Goal: Task Accomplishment & Management: Manage account settings

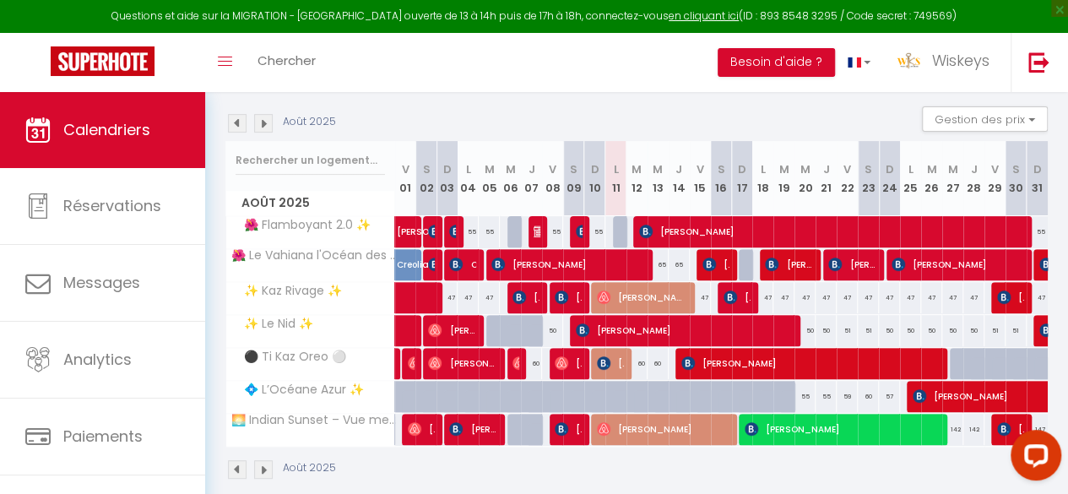
scroll to position [201, 0]
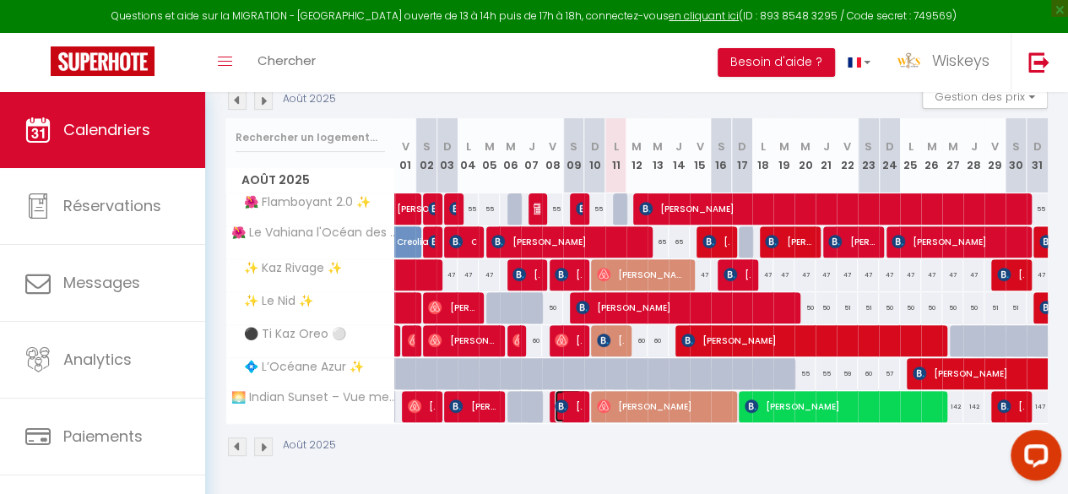
click at [571, 395] on span "[PERSON_NAME]" at bounding box center [567, 406] width 27 height 32
select select "OK"
select select "KO"
select select "1"
select select "0"
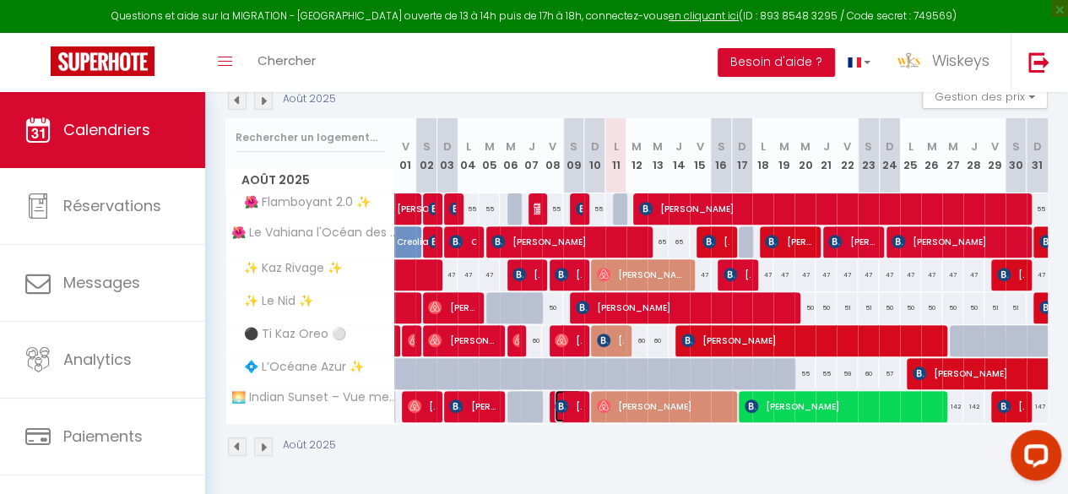
select select "1"
select select
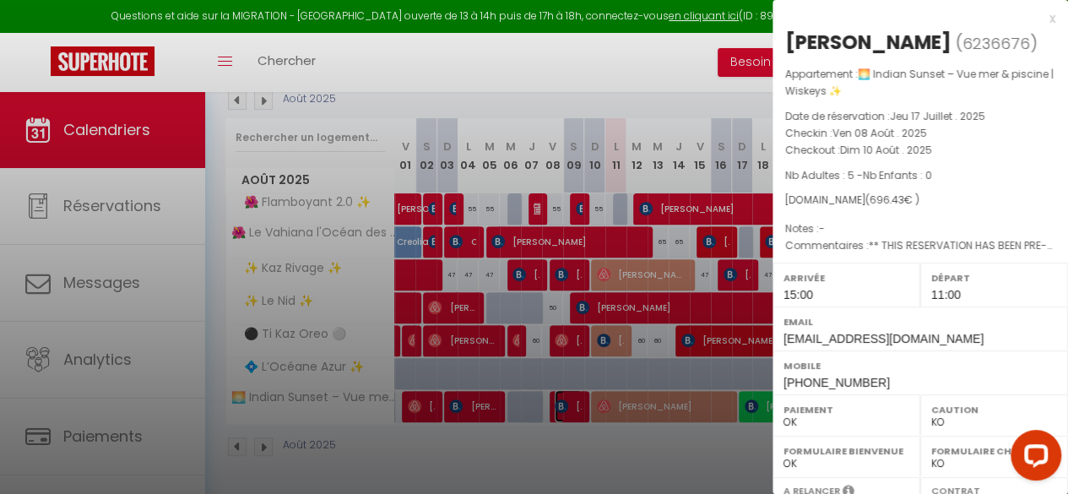
select select "30357"
select select "13542"
click at [582, 433] on div at bounding box center [534, 247] width 1068 height 494
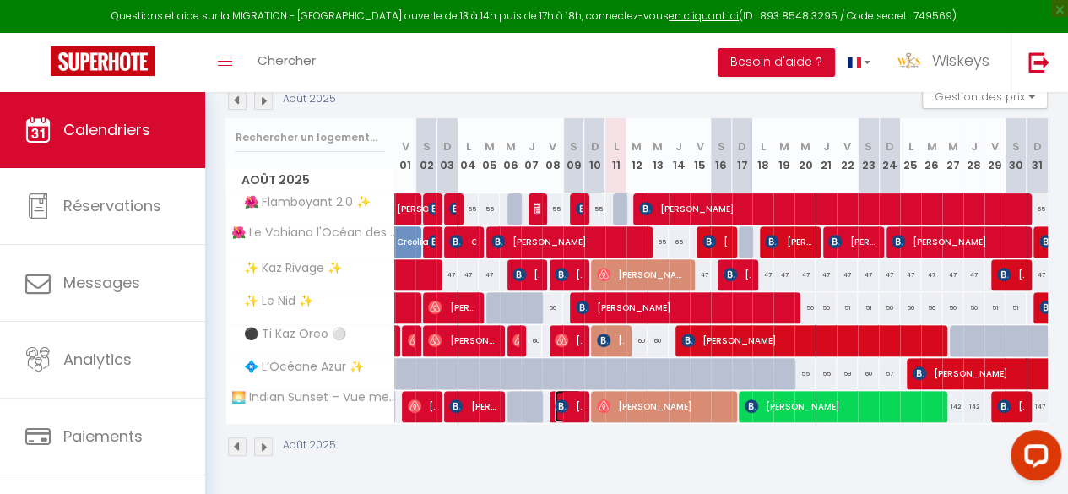
click at [576, 397] on span "[PERSON_NAME]" at bounding box center [567, 406] width 27 height 32
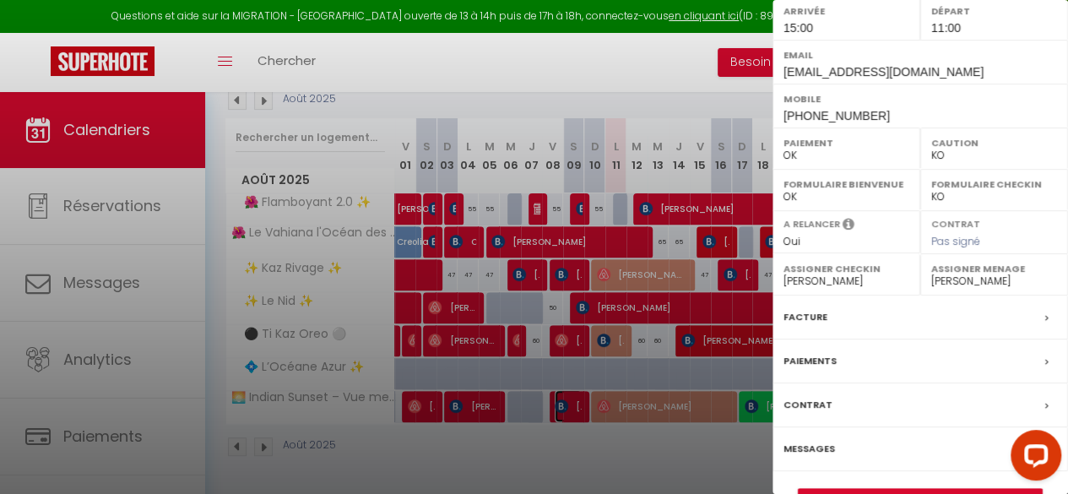
scroll to position [332, 0]
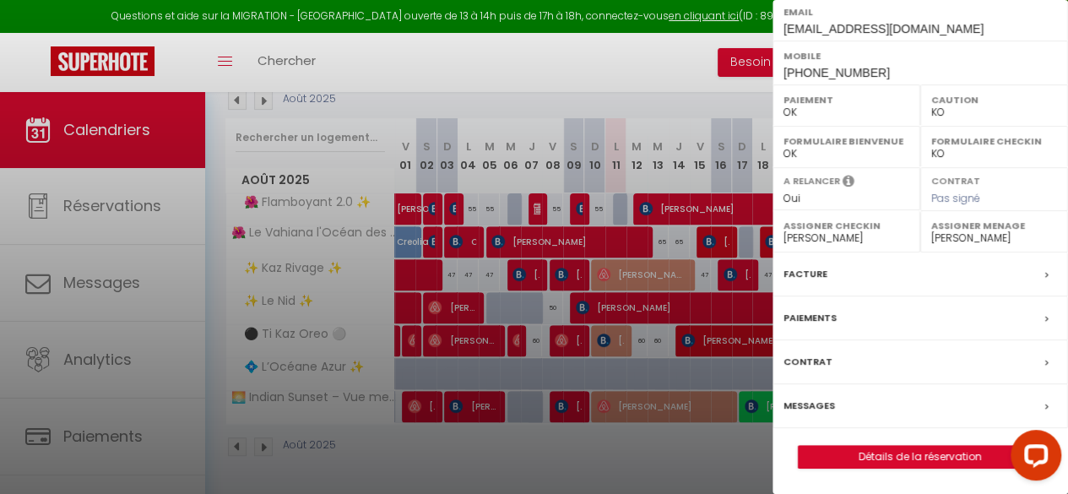
click at [814, 401] on label "Messages" at bounding box center [808, 406] width 51 height 18
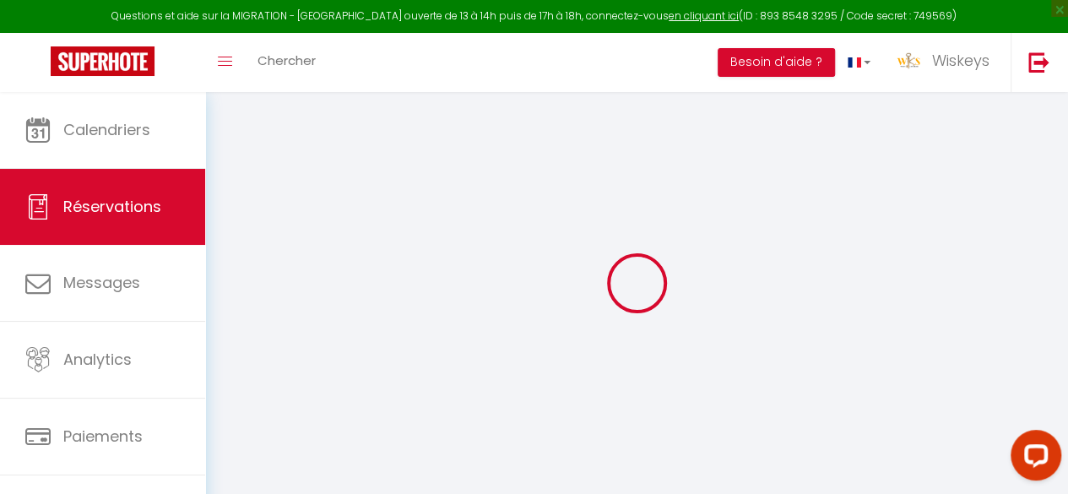
select select
checkbox input "false"
type textarea "** THIS RESERVATION HAS BEEN PRE-PAID ** BOOKING NOTE : Payment charge is EUR 6…"
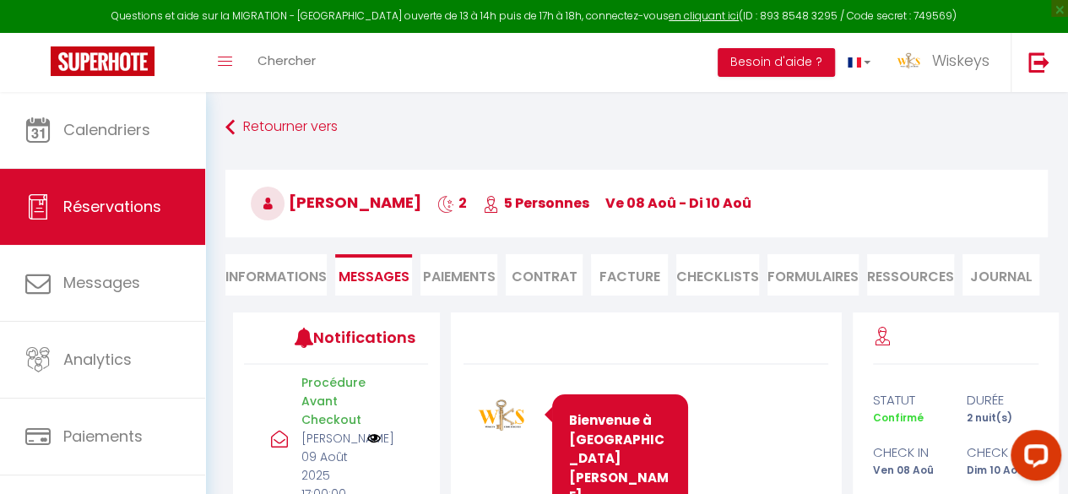
scroll to position [6754, 0]
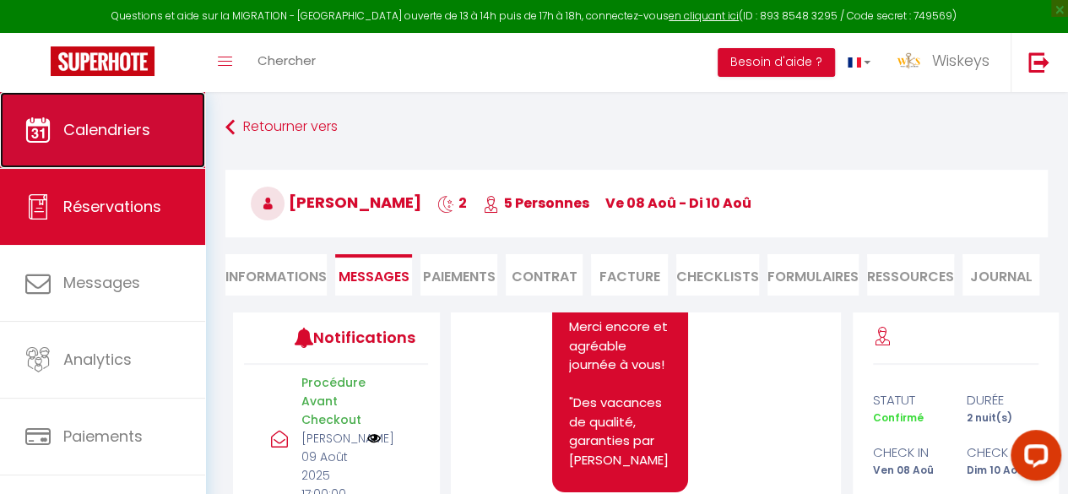
click at [118, 139] on span "Calendriers" at bounding box center [106, 129] width 87 height 21
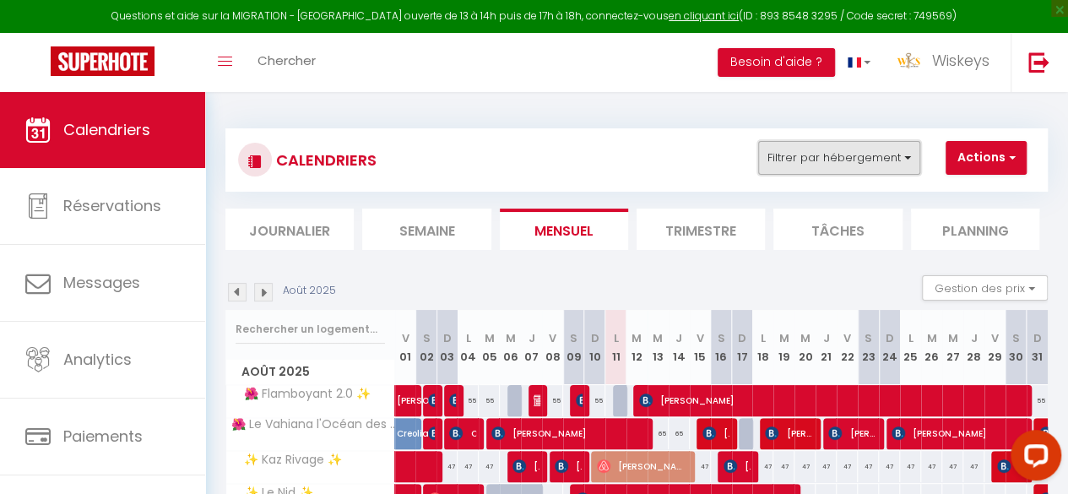
click at [868, 165] on button "Filtrer par hébergement" at bounding box center [839, 158] width 162 height 34
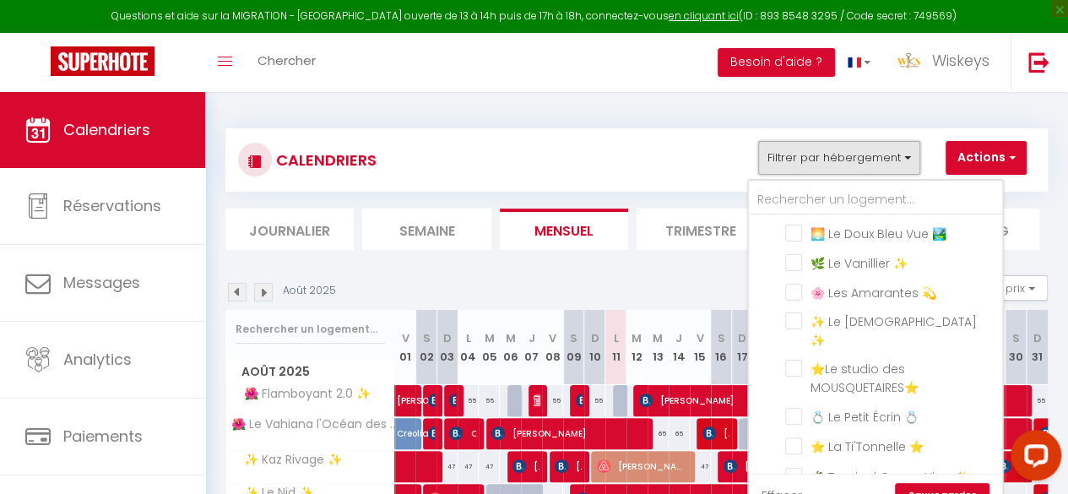
scroll to position [591, 0]
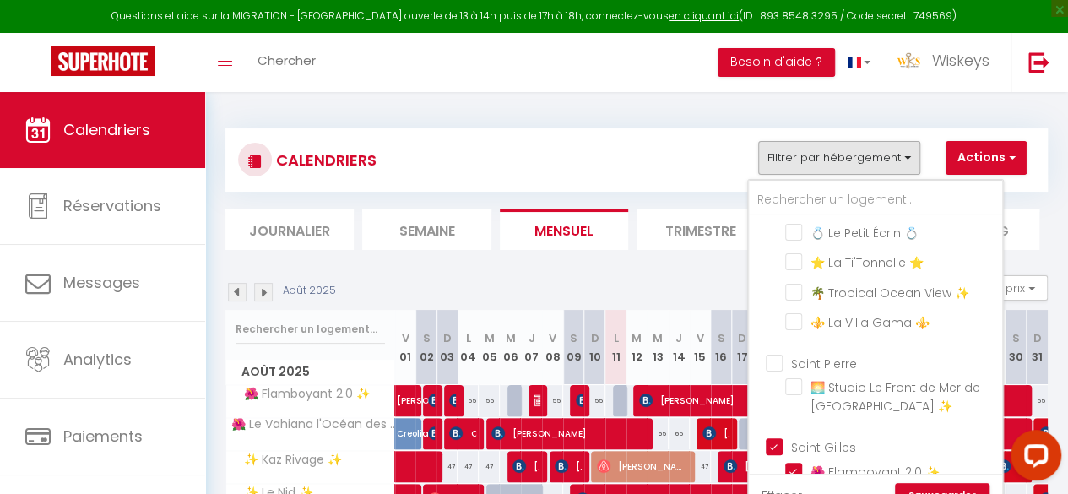
click at [773, 451] on input "Saint Gilles" at bounding box center [891, 445] width 253 height 17
checkbox input "false"
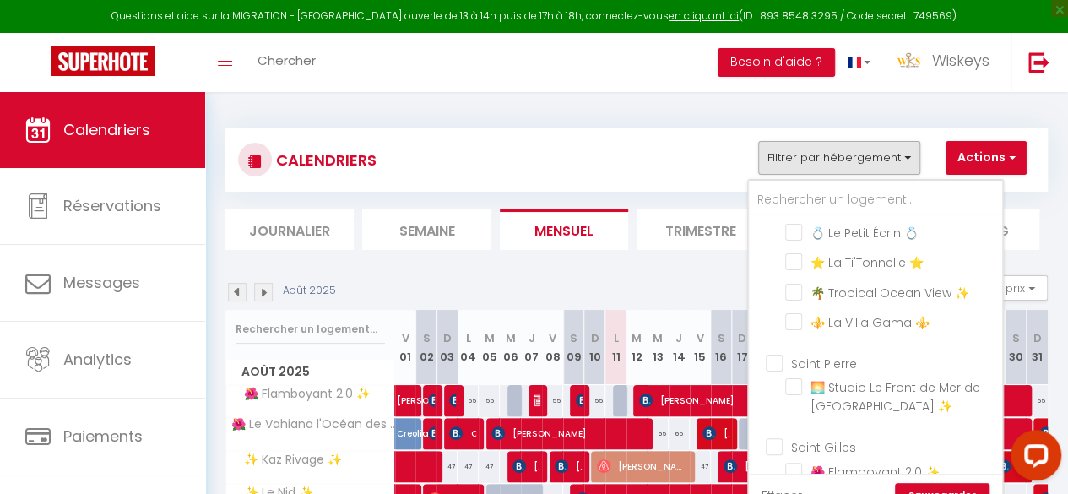
checkbox input "false"
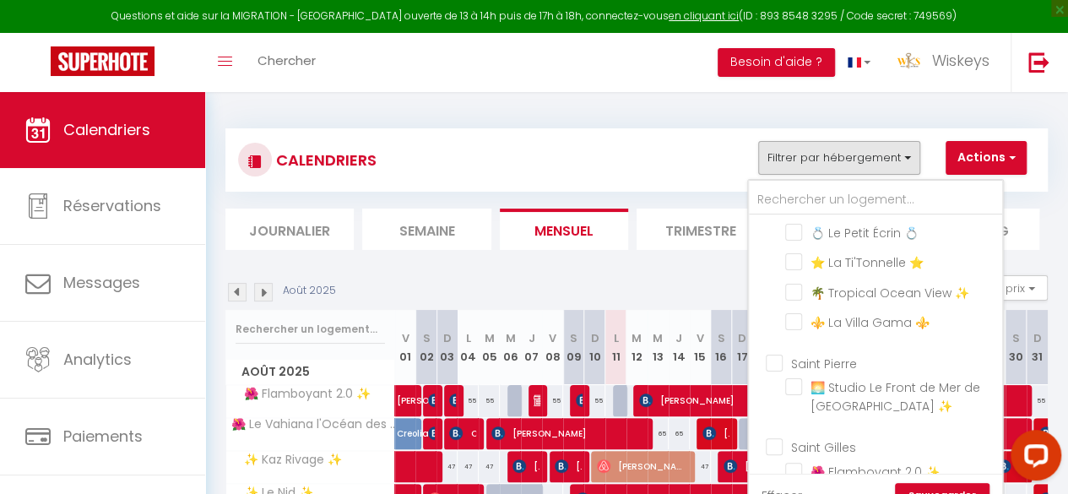
checkbox input "false"
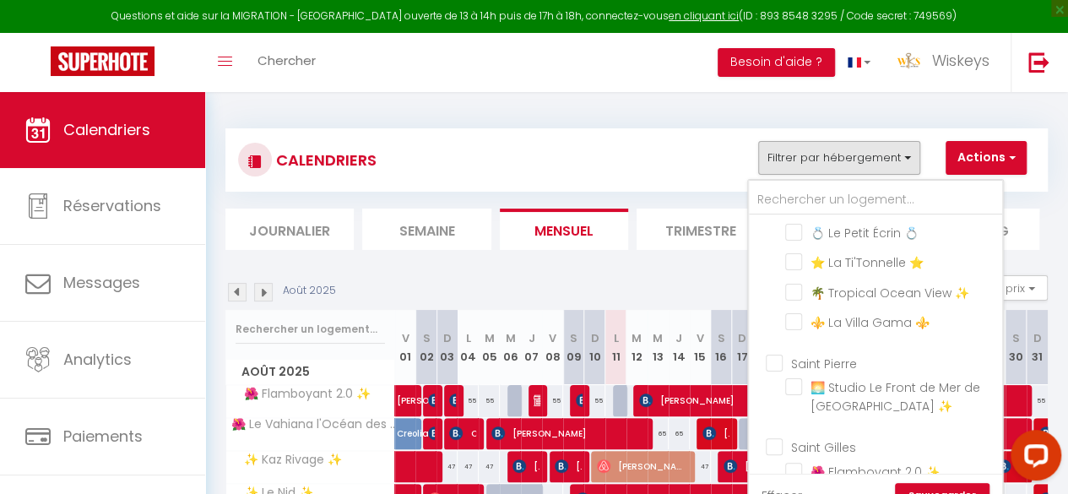
checkbox input "false"
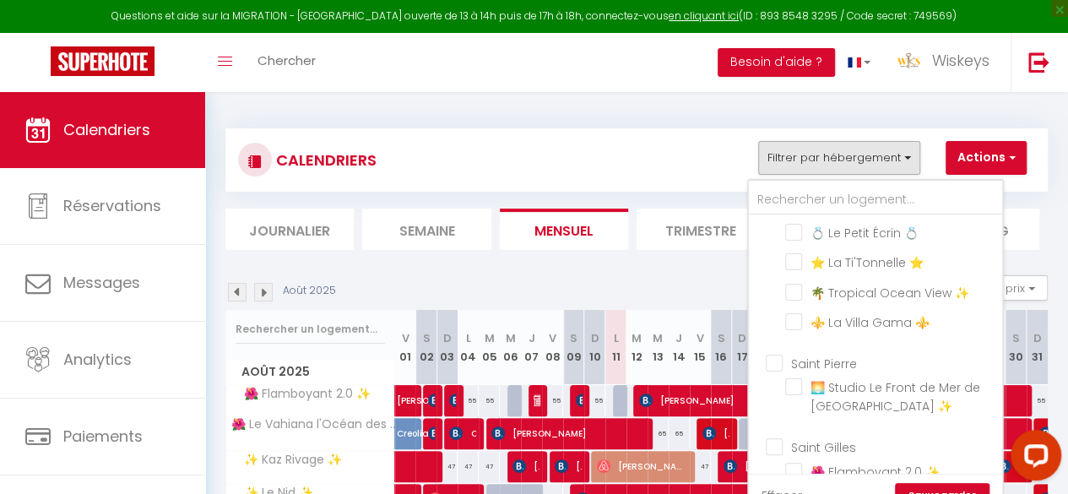
checkbox input "false"
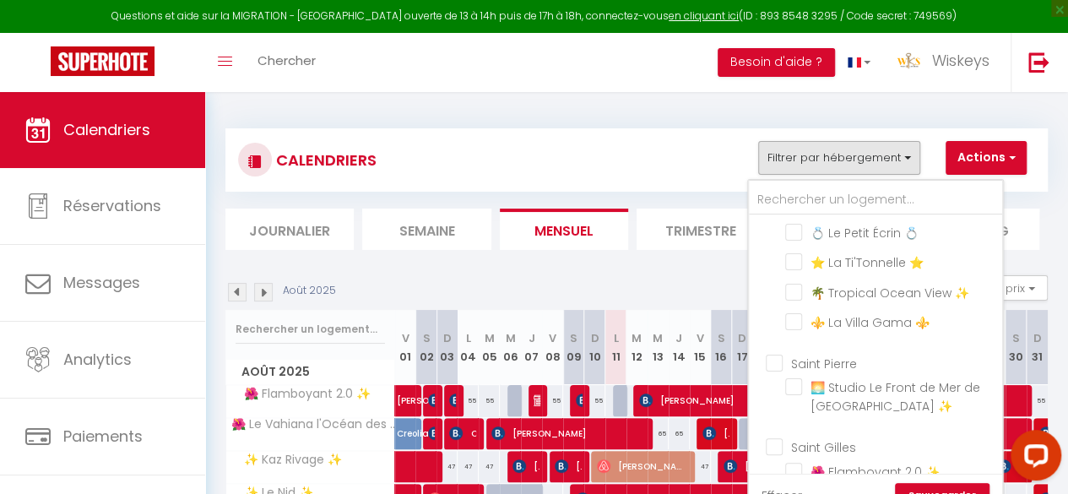
checkbox input "false"
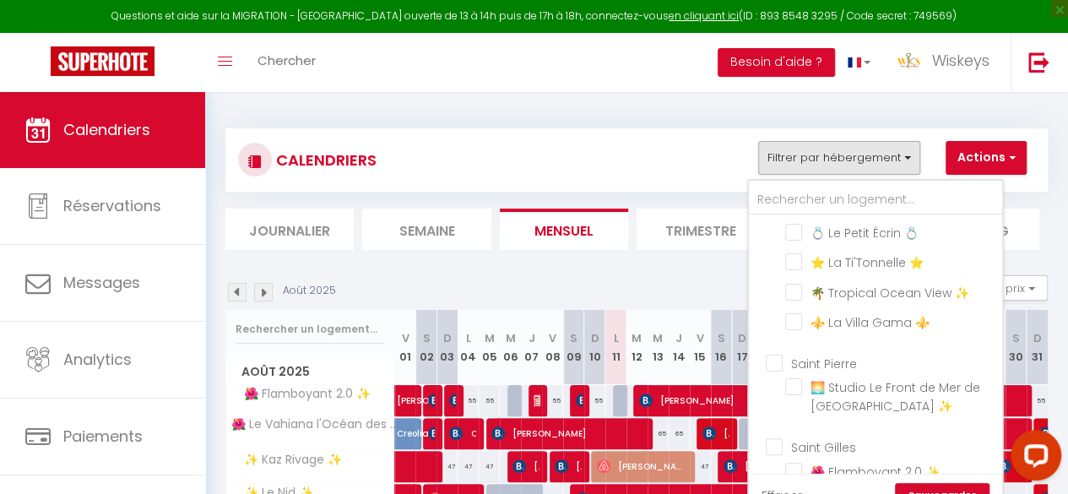
click at [918, 485] on link "Sauvegarder" at bounding box center [942, 495] width 95 height 25
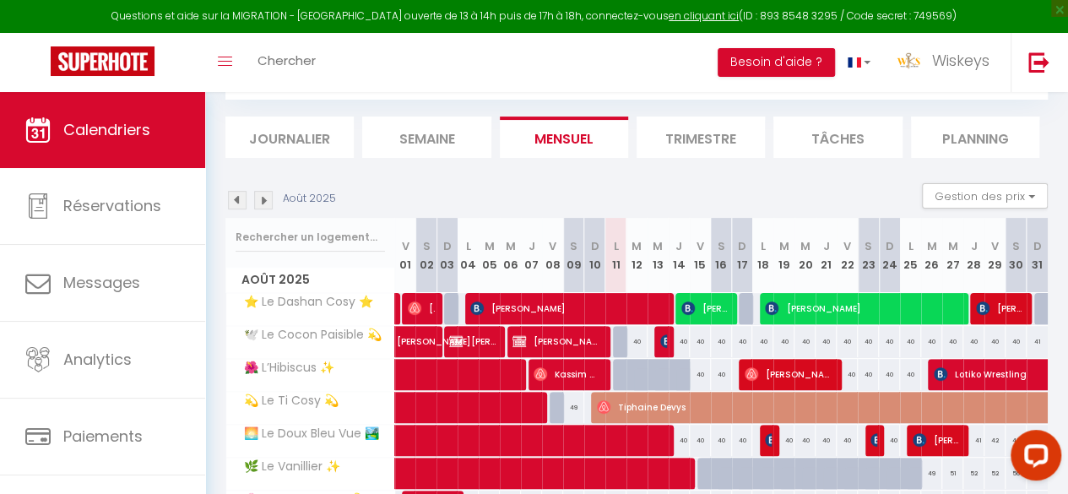
scroll to position [339, 0]
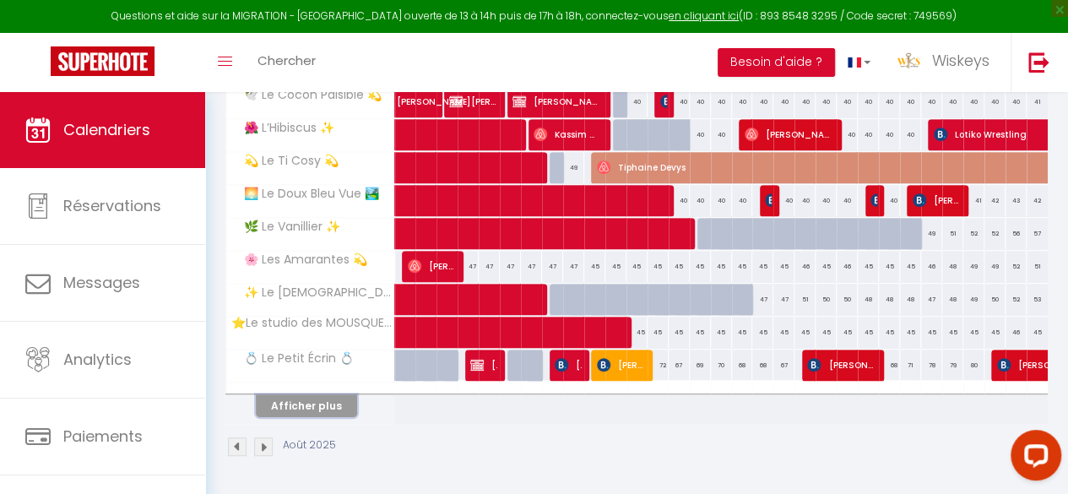
click at [296, 394] on button "Afficher plus" at bounding box center [306, 405] width 101 height 23
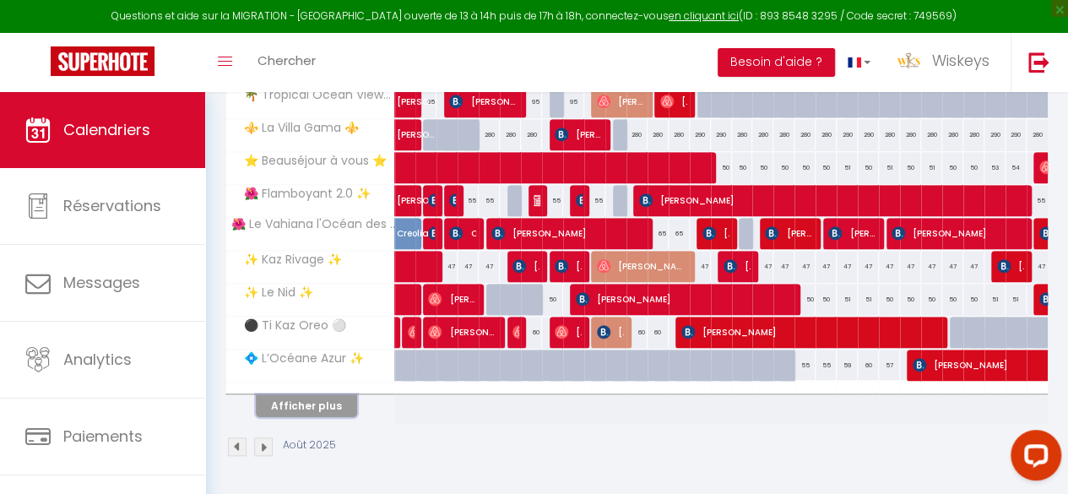
scroll to position [665, 0]
click at [322, 396] on button "Afficher plus" at bounding box center [306, 405] width 101 height 23
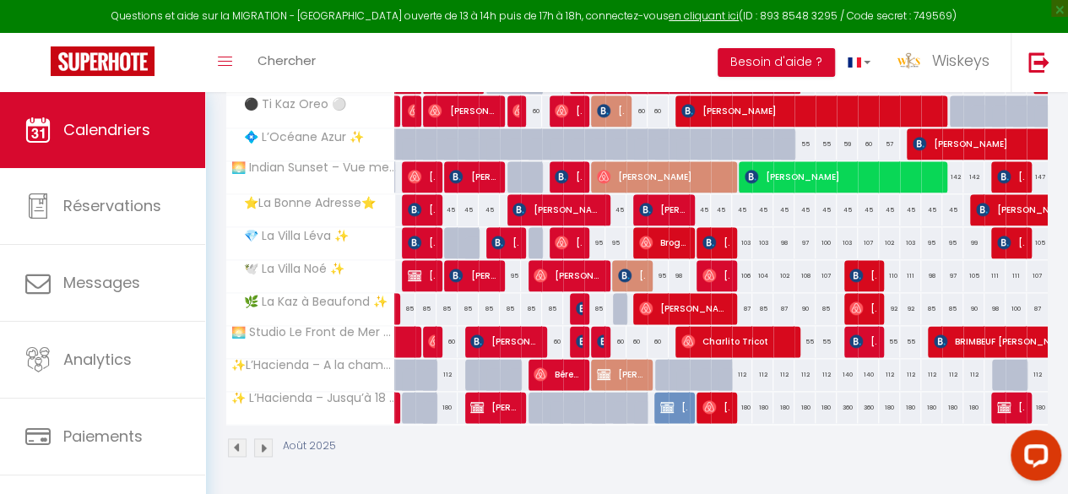
scroll to position [886, 0]
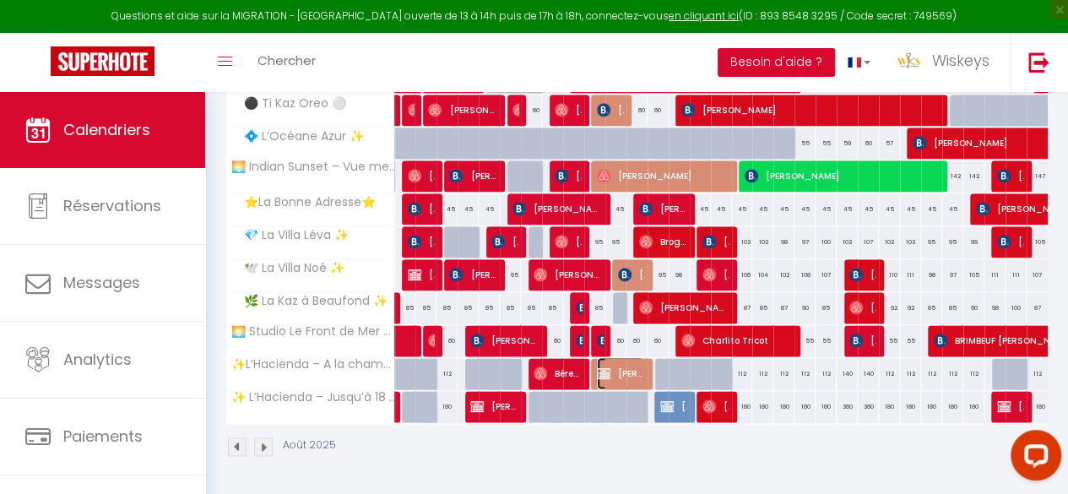
click at [635, 357] on span "[PERSON_NAME]" at bounding box center [620, 373] width 47 height 32
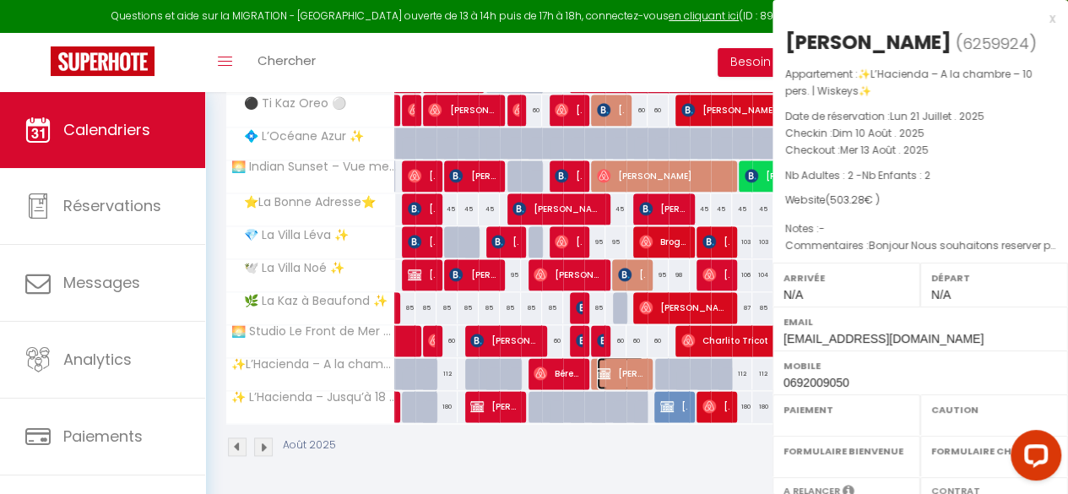
select select "OK"
select select "0"
select select "1"
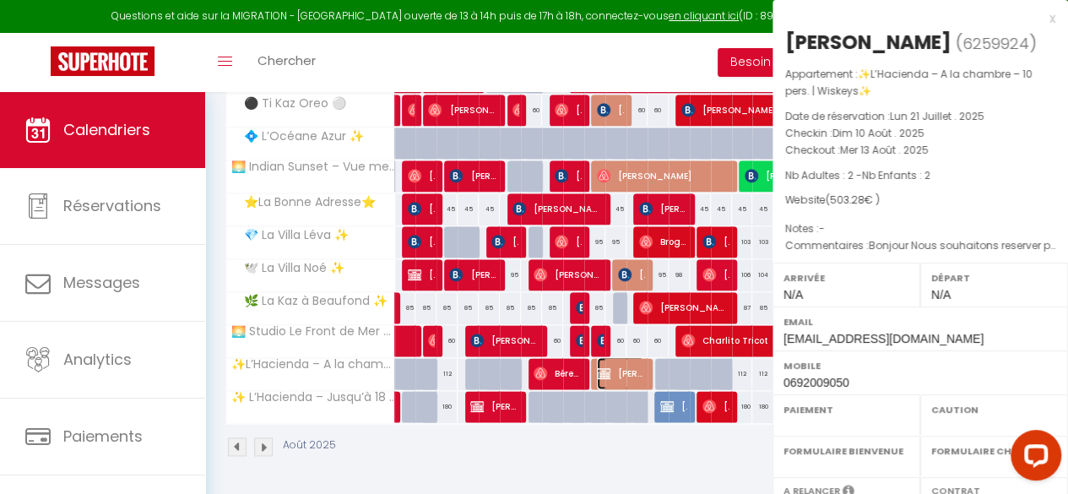
select select
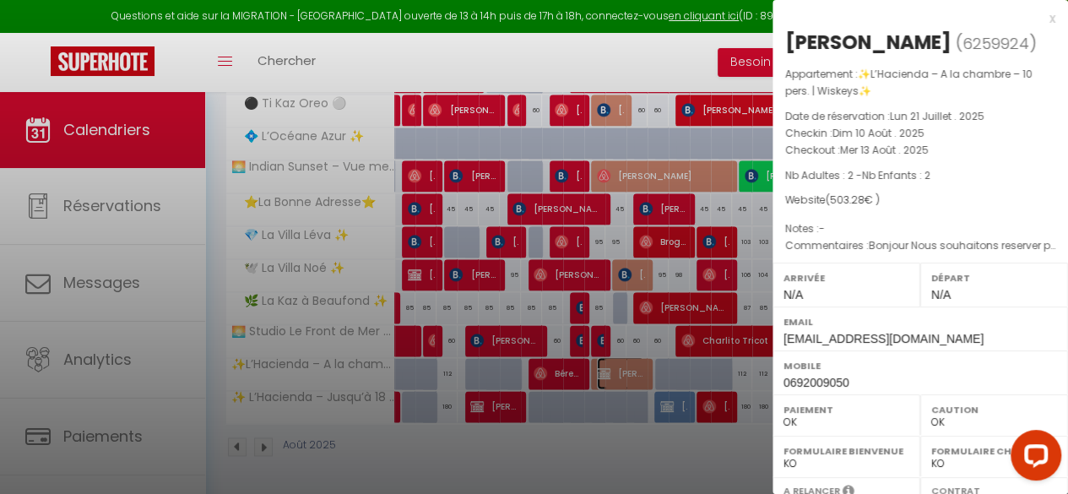
select select "6469"
select select "7998"
click at [661, 149] on div at bounding box center [534, 247] width 1068 height 494
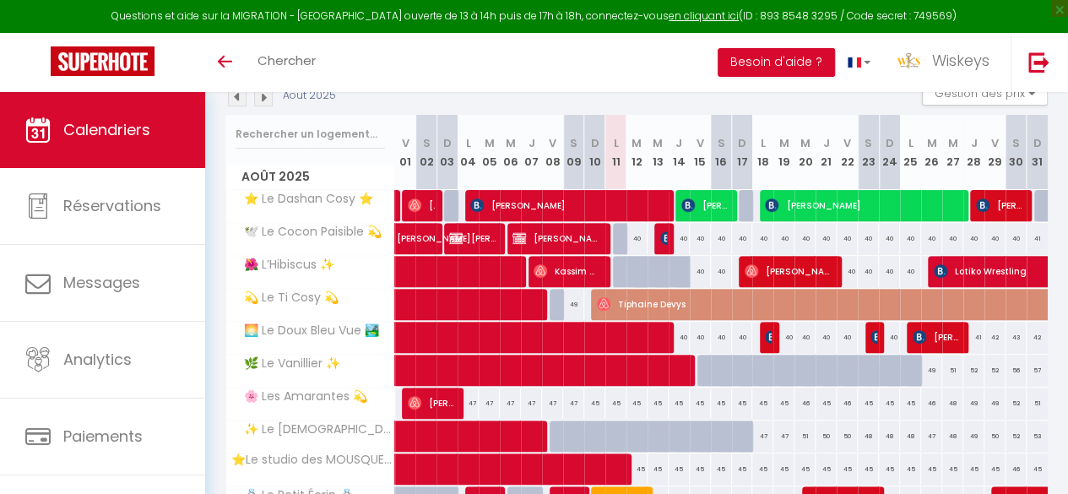
scroll to position [336, 0]
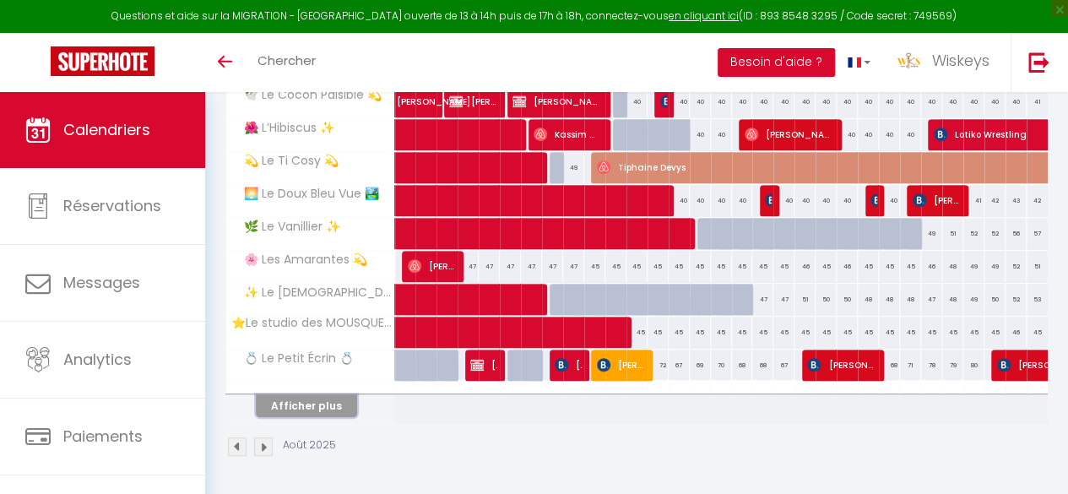
click at [322, 394] on button "Afficher plus" at bounding box center [306, 405] width 101 height 23
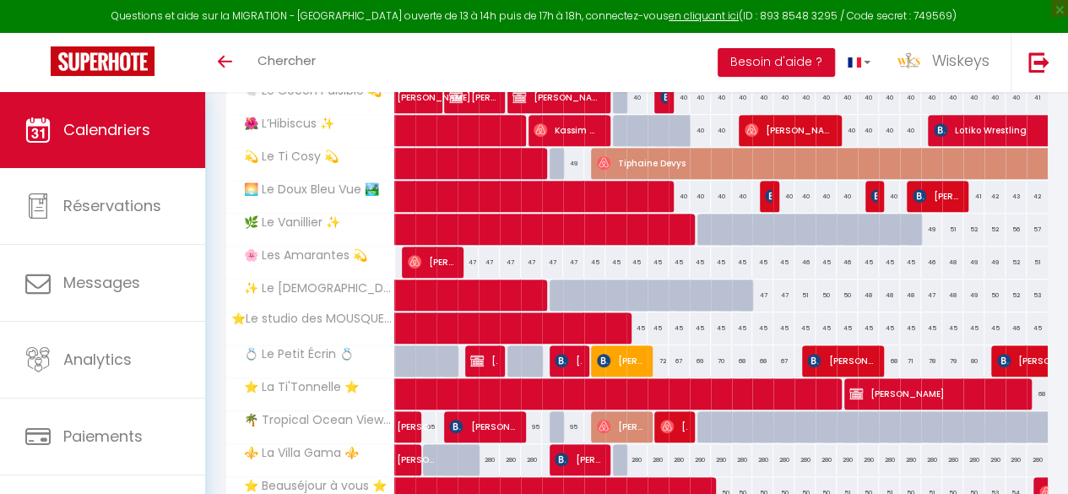
scroll to position [665, 0]
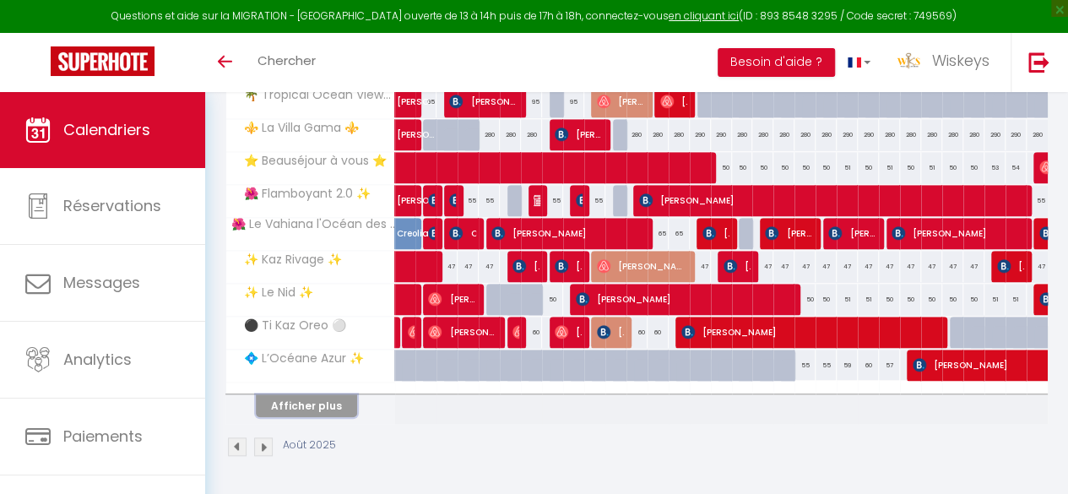
click at [289, 394] on button "Afficher plus" at bounding box center [306, 405] width 101 height 23
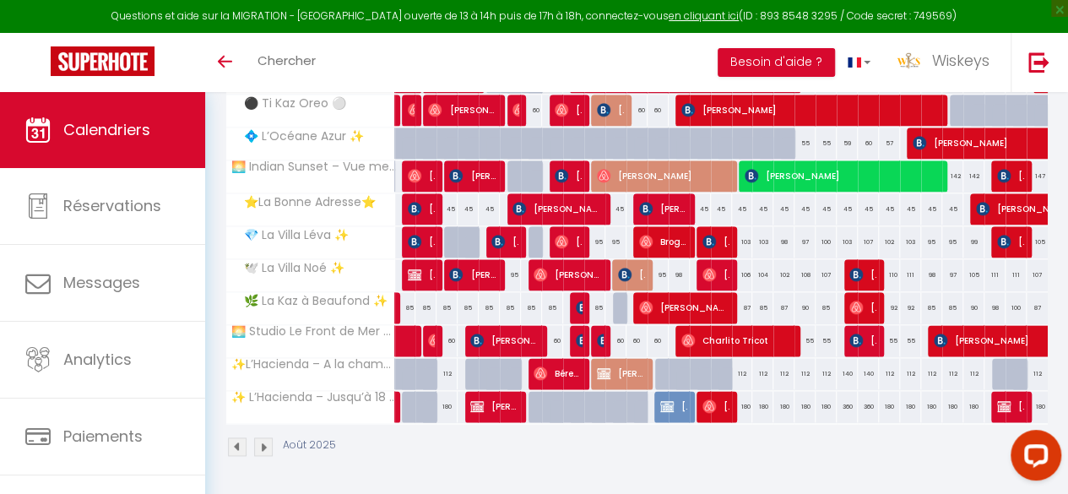
scroll to position [0, 0]
click at [646, 370] on div "112" at bounding box center [657, 373] width 22 height 31
type input "112"
type input "Mer 13 Août 2025"
type input "[DEMOGRAPHIC_DATA][DATE]"
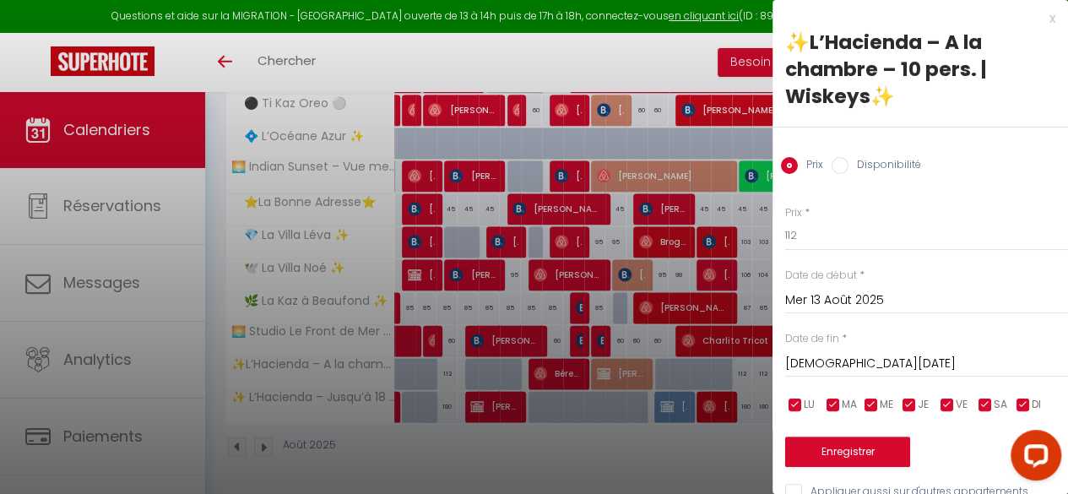
click at [597, 433] on div at bounding box center [534, 247] width 1068 height 494
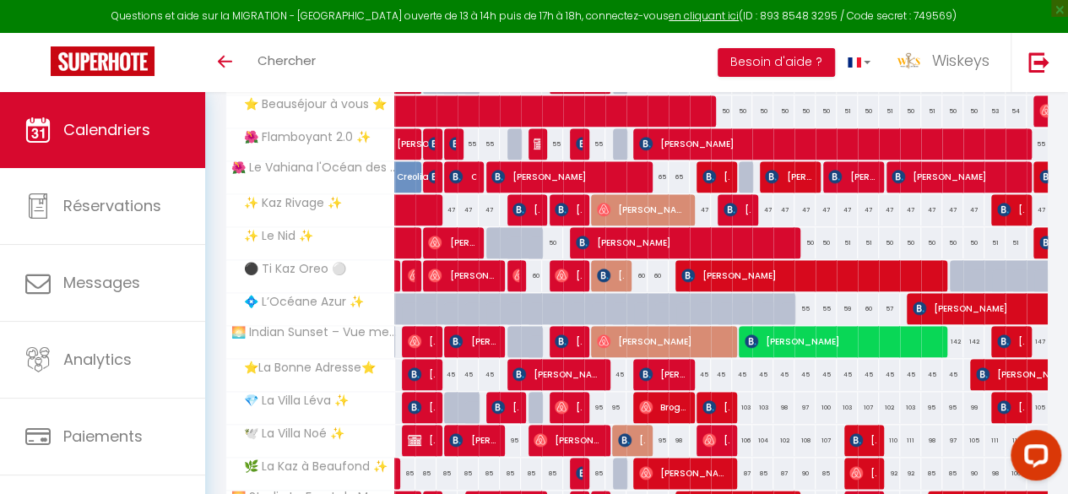
scroll to position [886, 0]
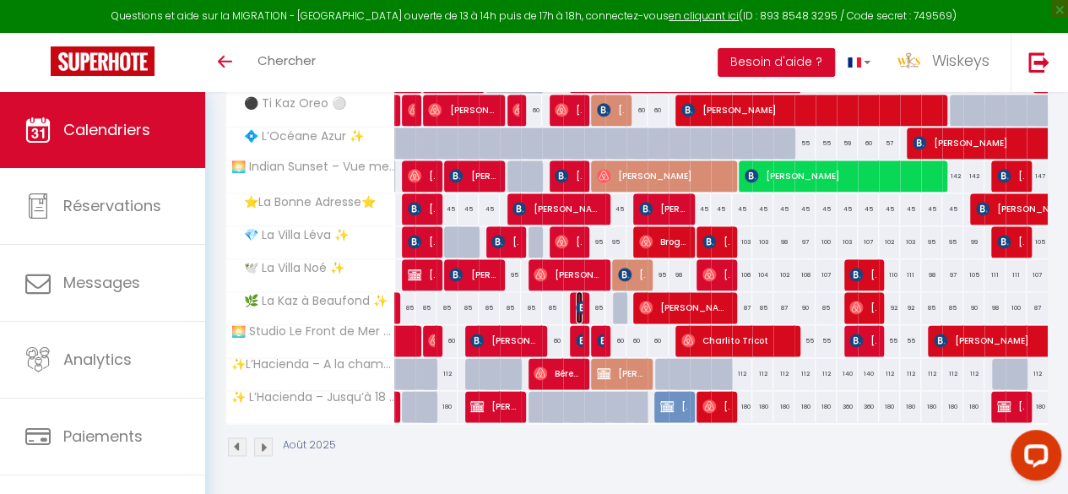
click at [577, 300] on img at bounding box center [583, 307] width 14 height 14
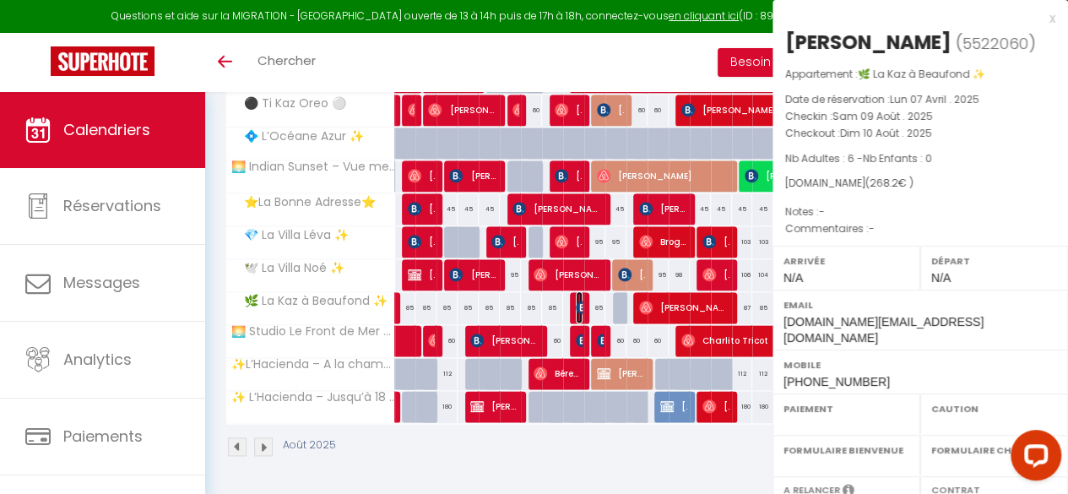
select select "OK"
select select "0"
select select "1"
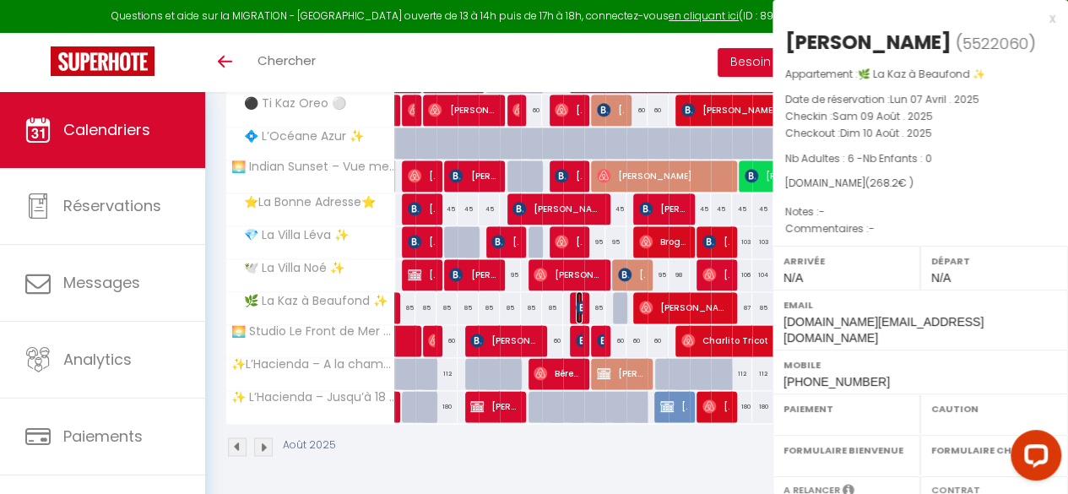
select select
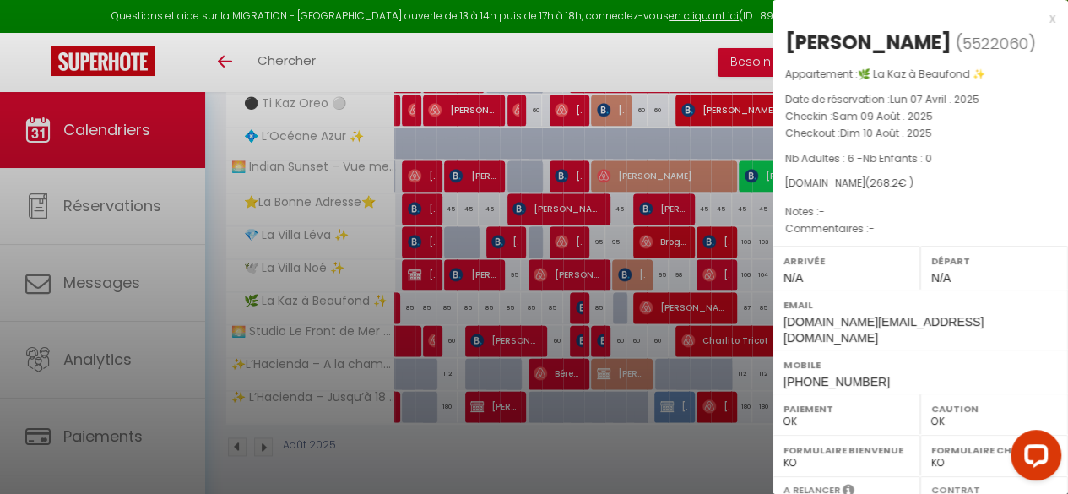
click at [1041, 21] on div "x" at bounding box center [913, 18] width 283 height 20
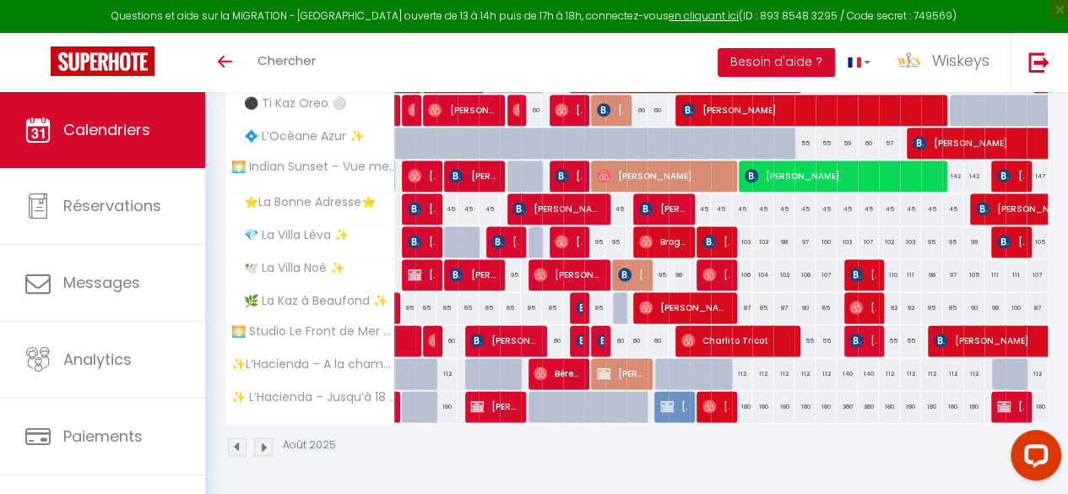
click at [584, 294] on div "85" at bounding box center [594, 307] width 21 height 31
type input "85"
type input "Dim 10 Août 2025"
type input "Lun 11 Août 2025"
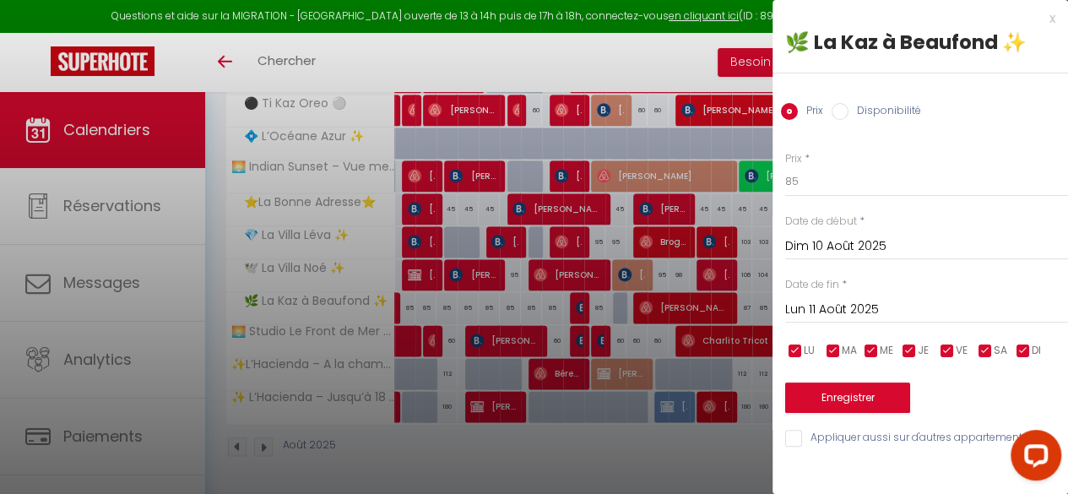
click at [577, 298] on div at bounding box center [534, 247] width 1068 height 494
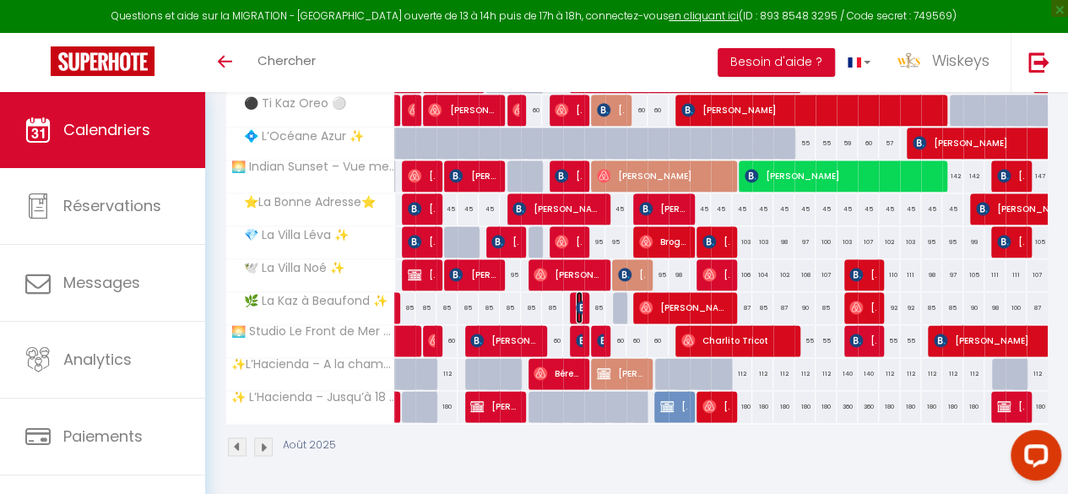
click at [576, 300] on img at bounding box center [583, 307] width 14 height 14
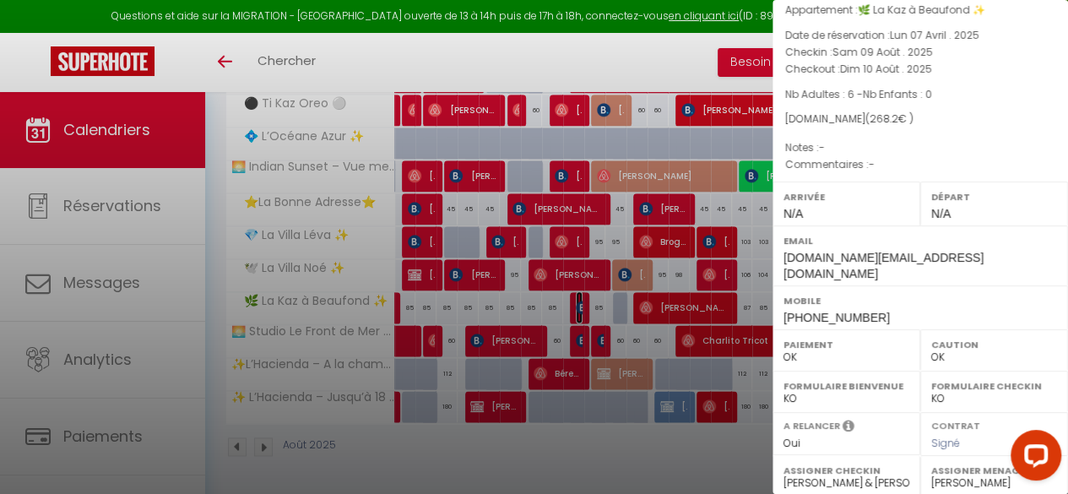
scroll to position [288, 0]
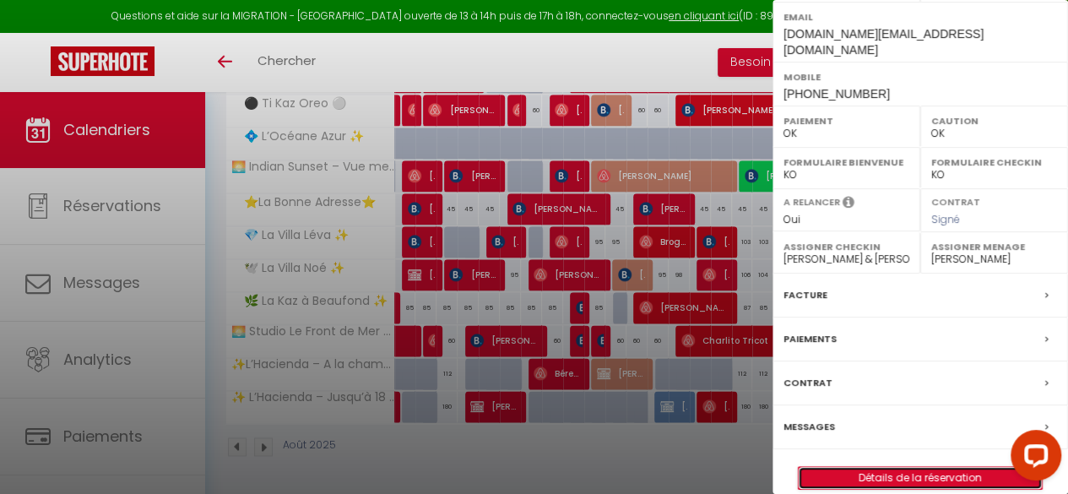
click at [869, 467] on link "Détails de la réservation" at bounding box center [919, 478] width 243 height 22
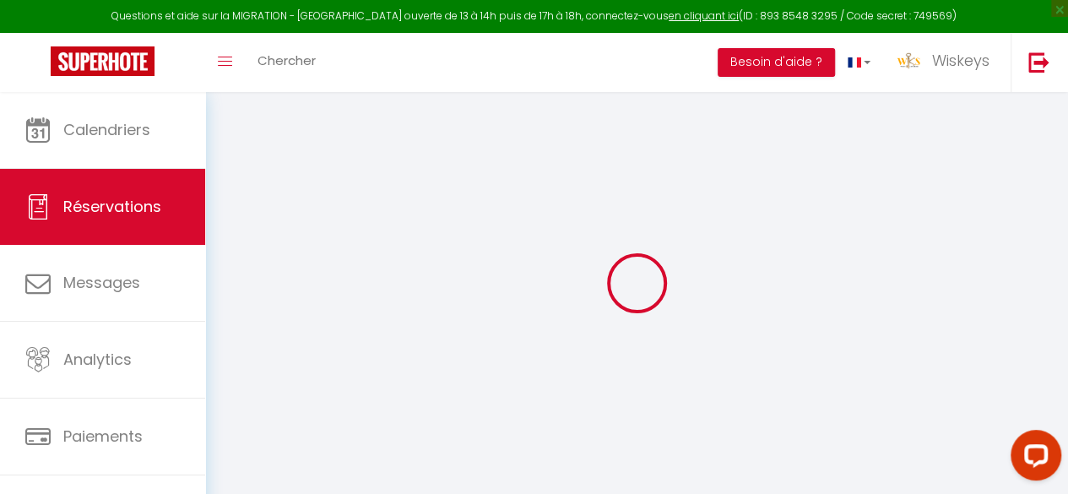
select select
checkbox input "false"
select select
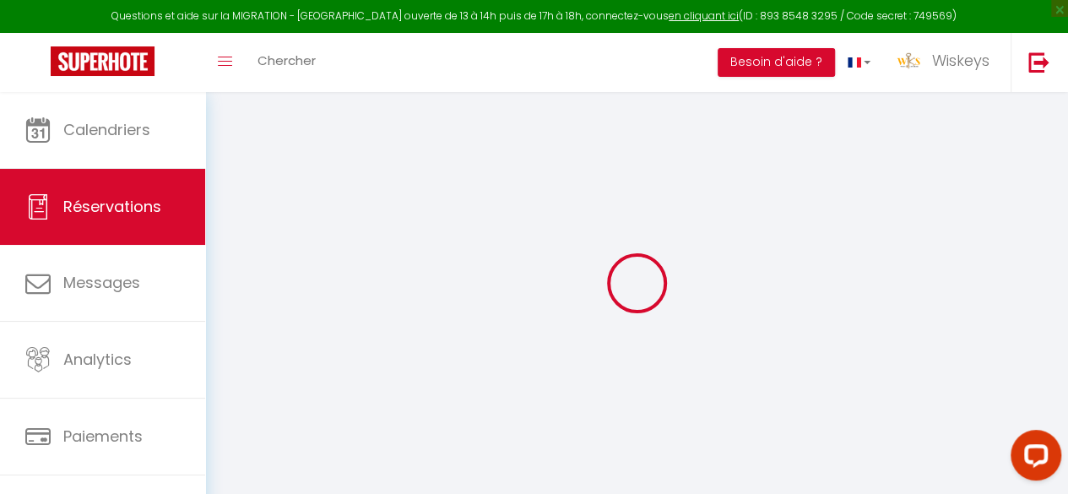
checkbox input "false"
select select
checkbox input "false"
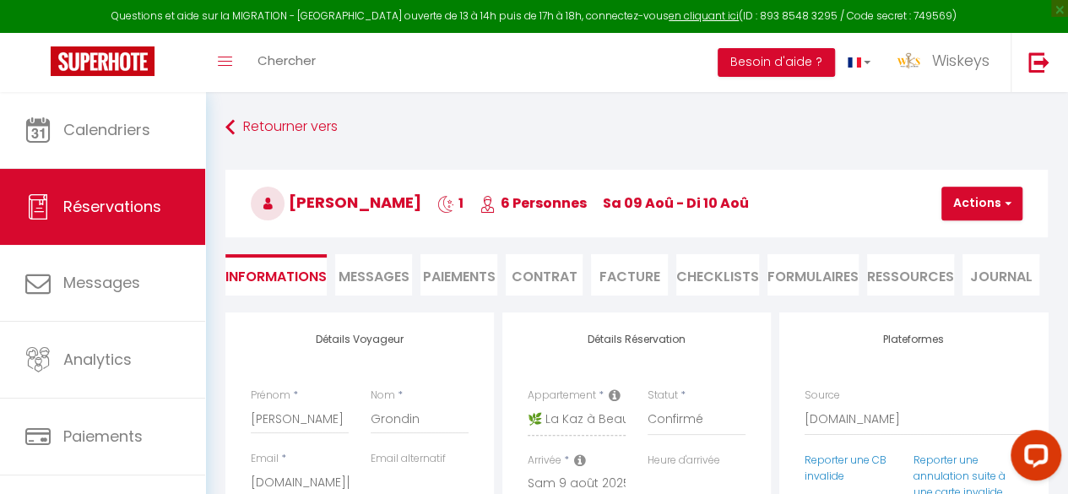
type input "96"
type input "7"
select select
checkbox input "false"
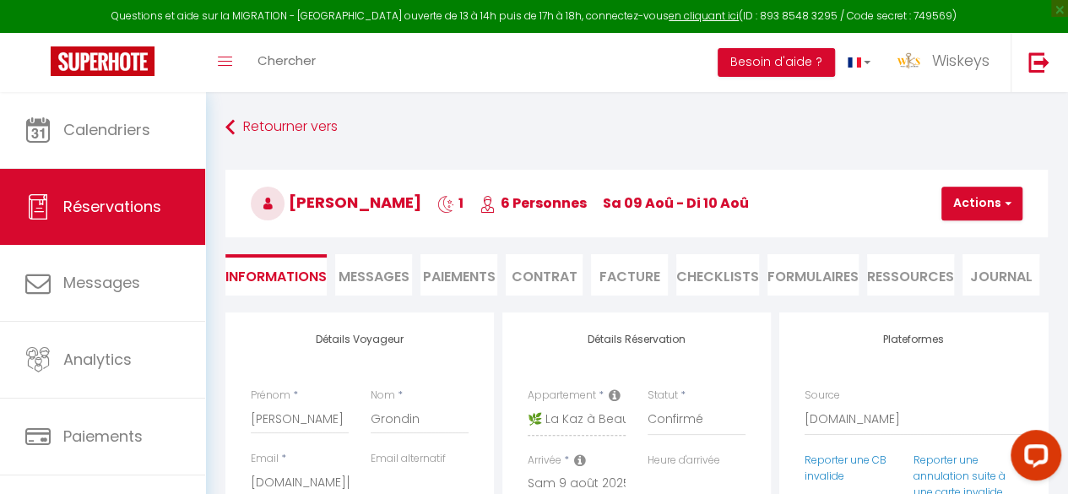
select select
checkbox input "false"
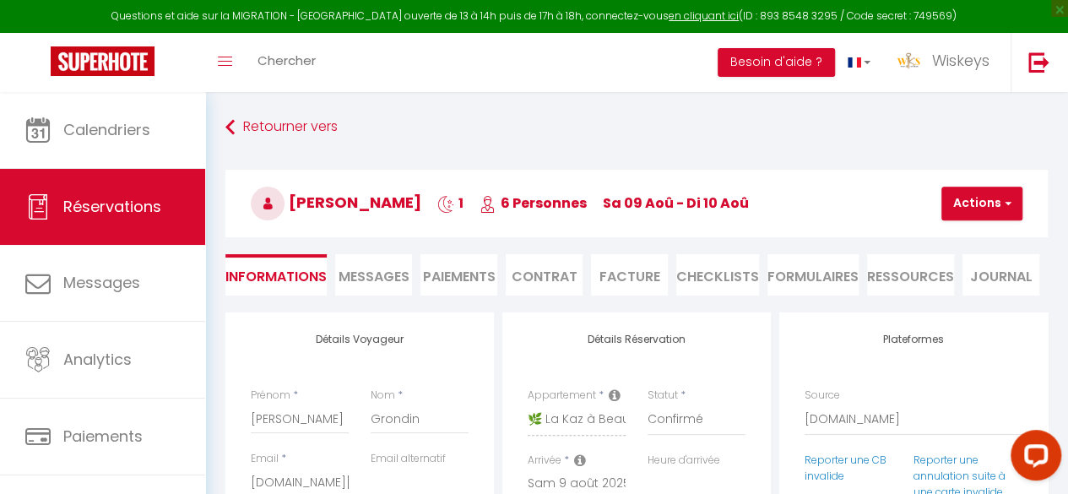
click at [735, 277] on li "CHECKLISTS" at bounding box center [717, 274] width 83 height 41
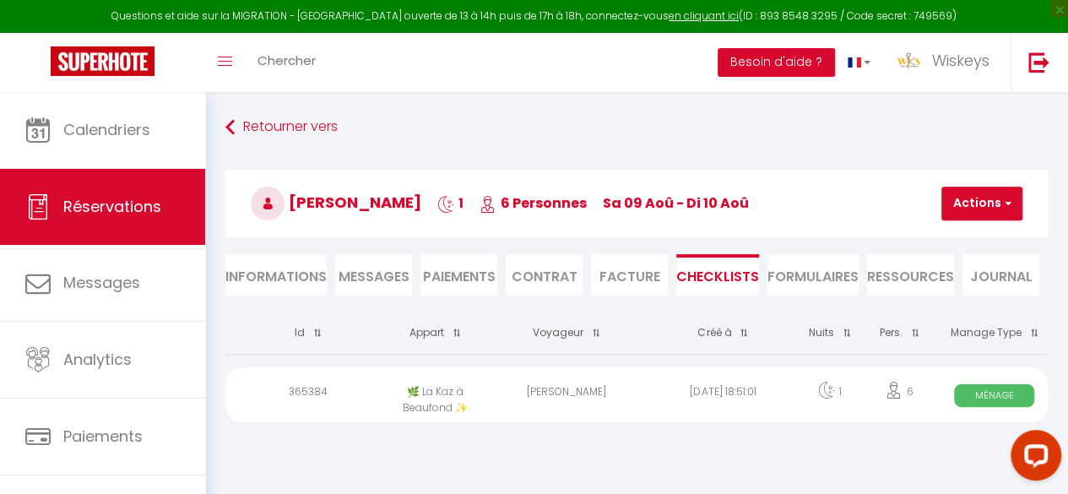
click at [758, 381] on div "[DATE] 18:51:01" at bounding box center [723, 394] width 156 height 55
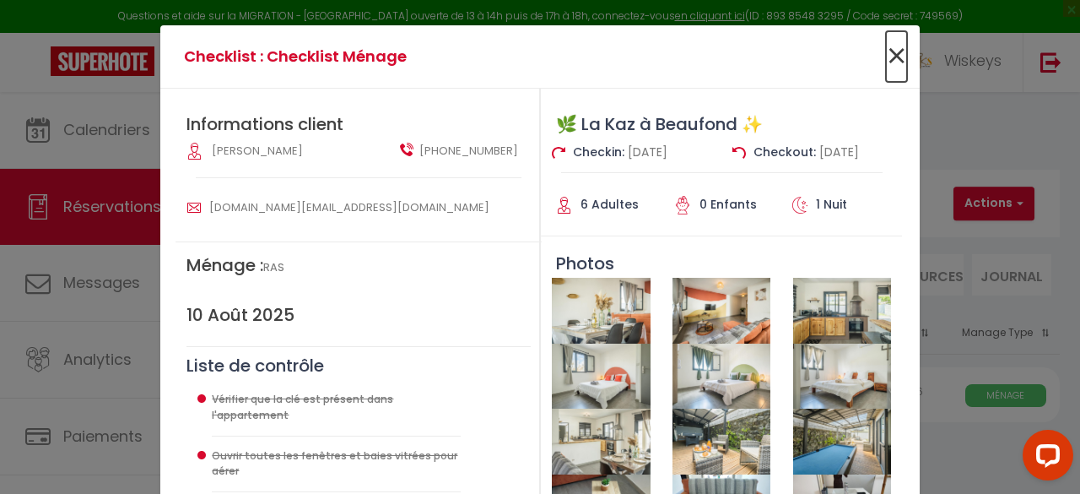
click at [892, 62] on span "×" at bounding box center [896, 56] width 21 height 51
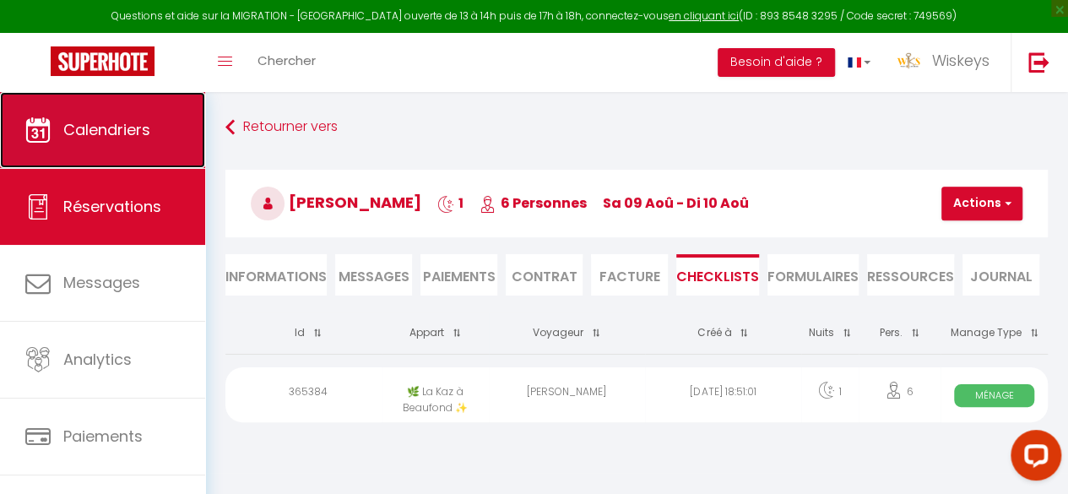
click at [68, 116] on link "Calendriers" at bounding box center [102, 130] width 205 height 76
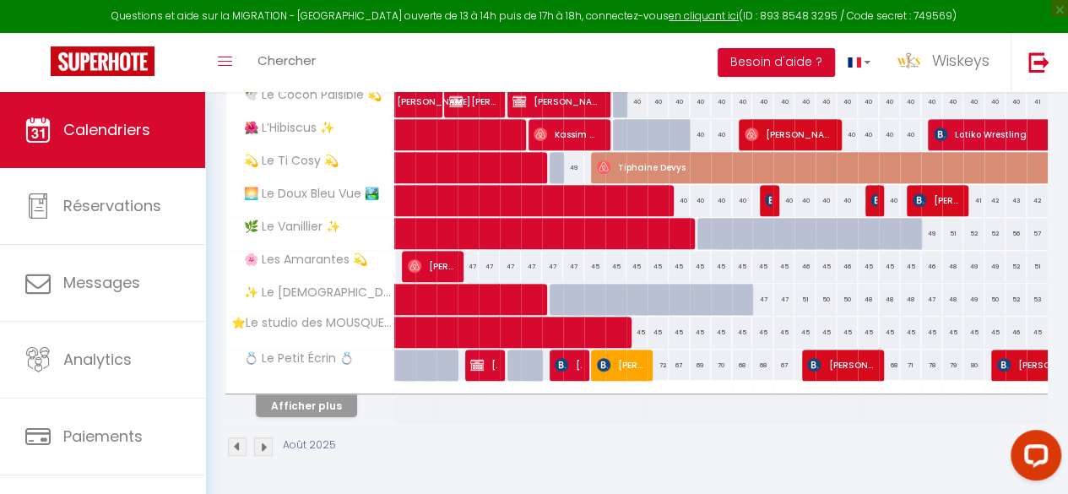
scroll to position [338, 0]
click at [562, 361] on img at bounding box center [561, 365] width 14 height 14
select select "OK"
select select "1"
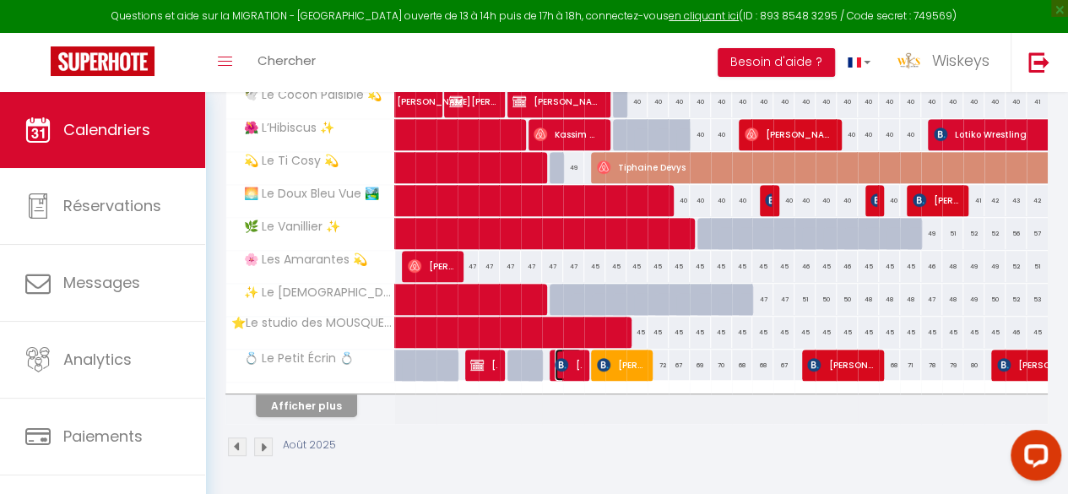
select select "0"
select select "1"
select select
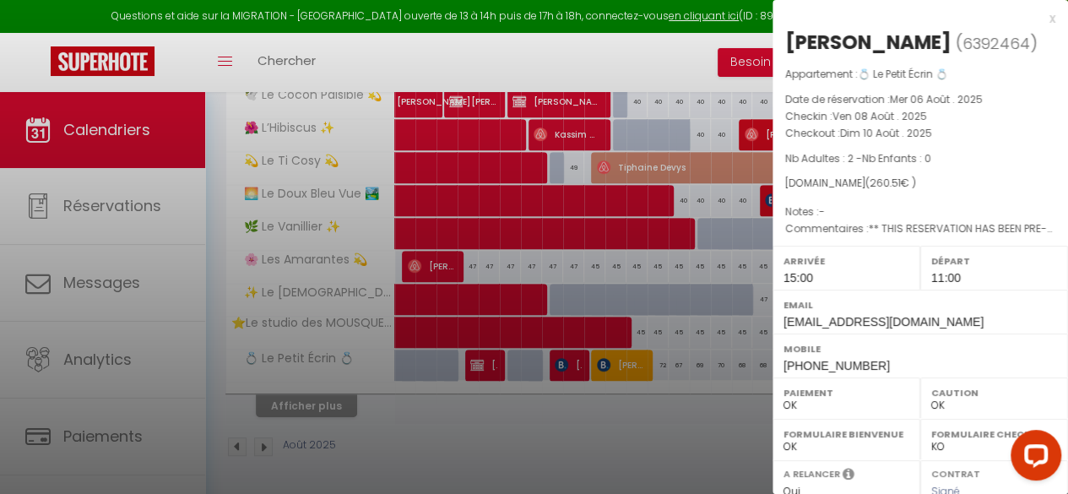
click at [573, 403] on div at bounding box center [534, 247] width 1068 height 494
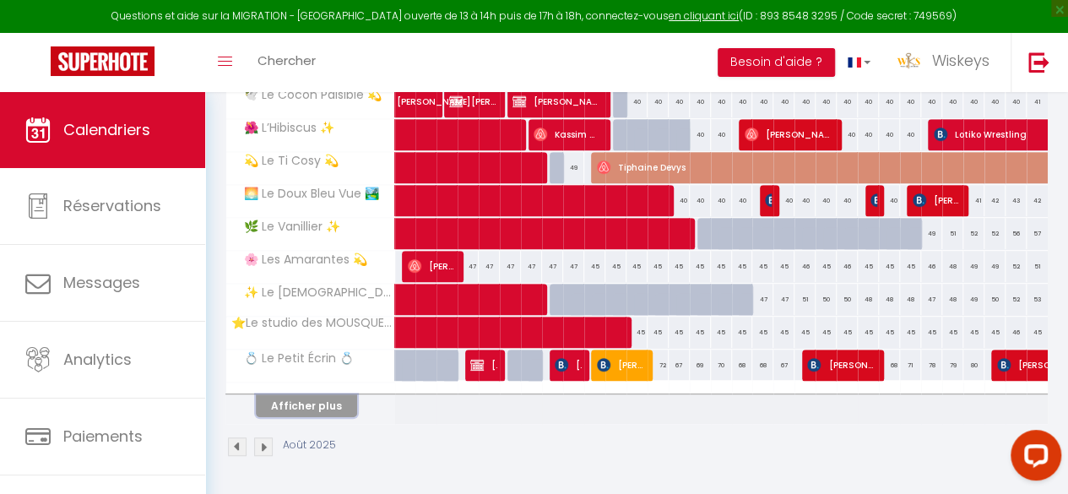
click at [316, 394] on button "Afficher plus" at bounding box center [306, 405] width 101 height 23
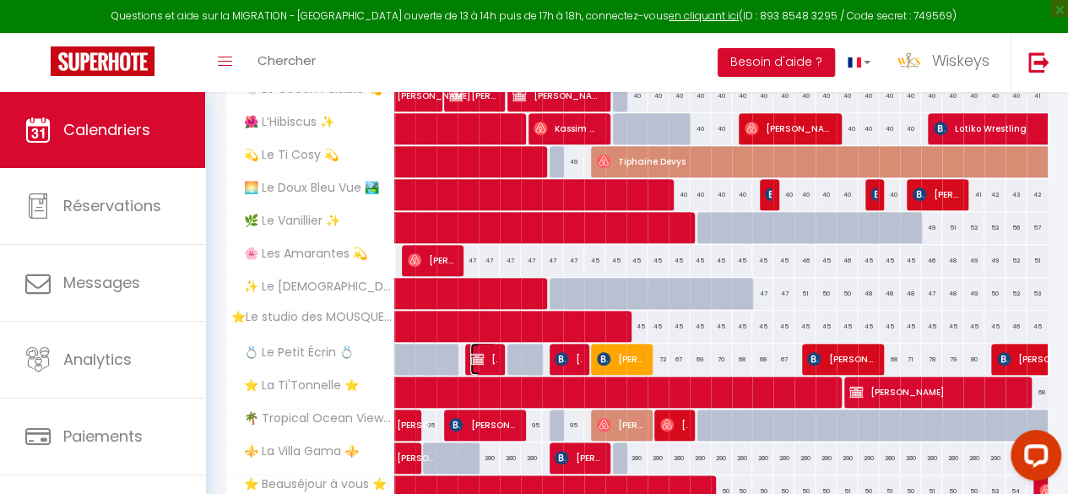
click at [482, 358] on img at bounding box center [477, 359] width 14 height 14
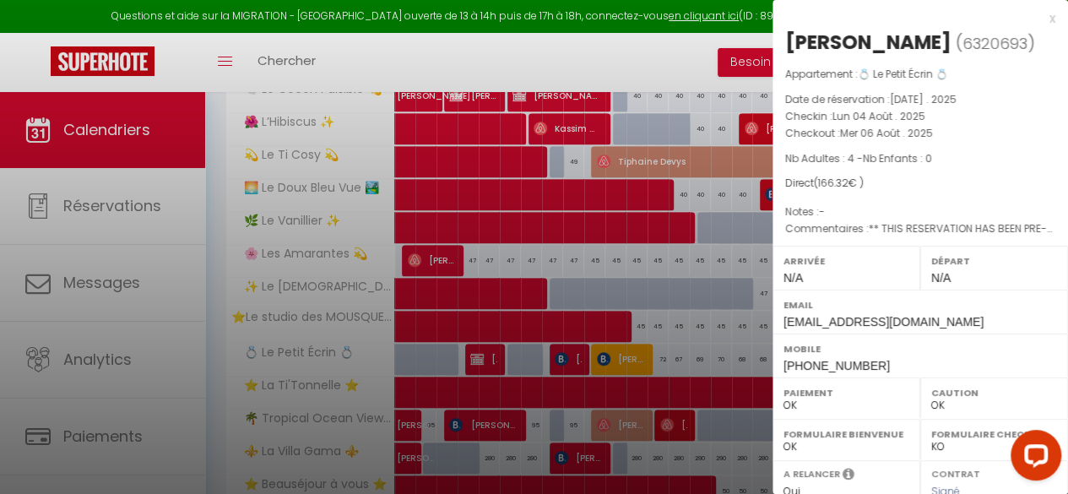
click at [519, 371] on div at bounding box center [534, 247] width 1068 height 494
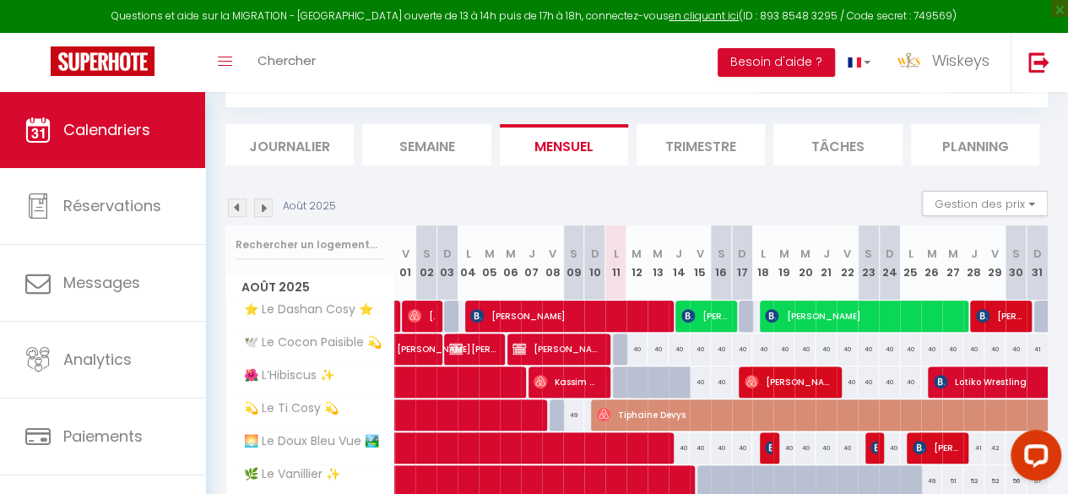
scroll to position [591, 0]
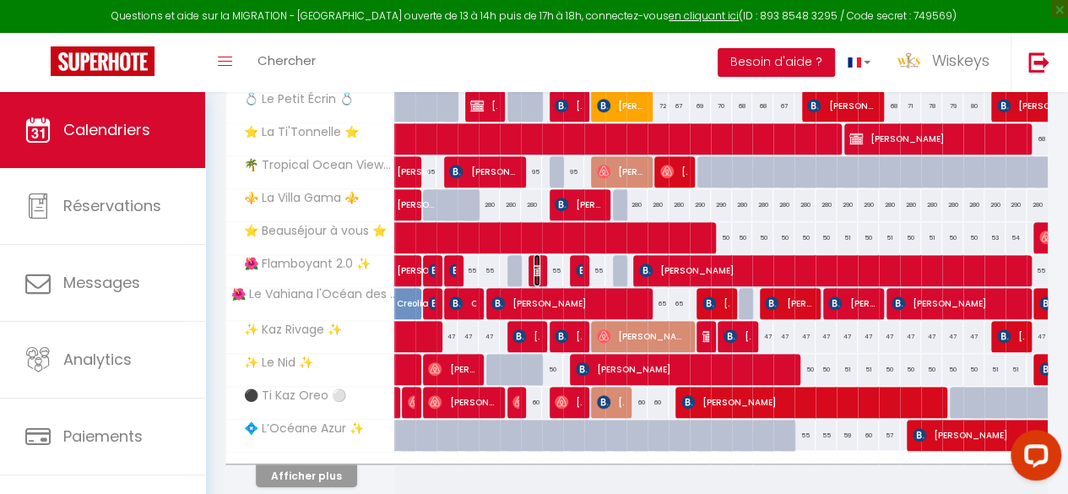
click at [536, 266] on img at bounding box center [540, 270] width 14 height 14
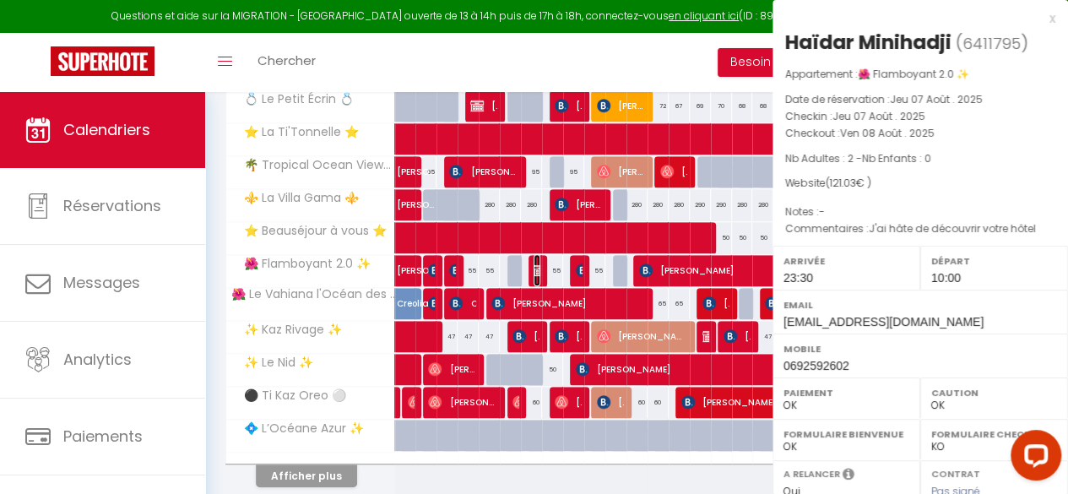
select select "KO"
select select "1"
select select "29211"
select select "35951"
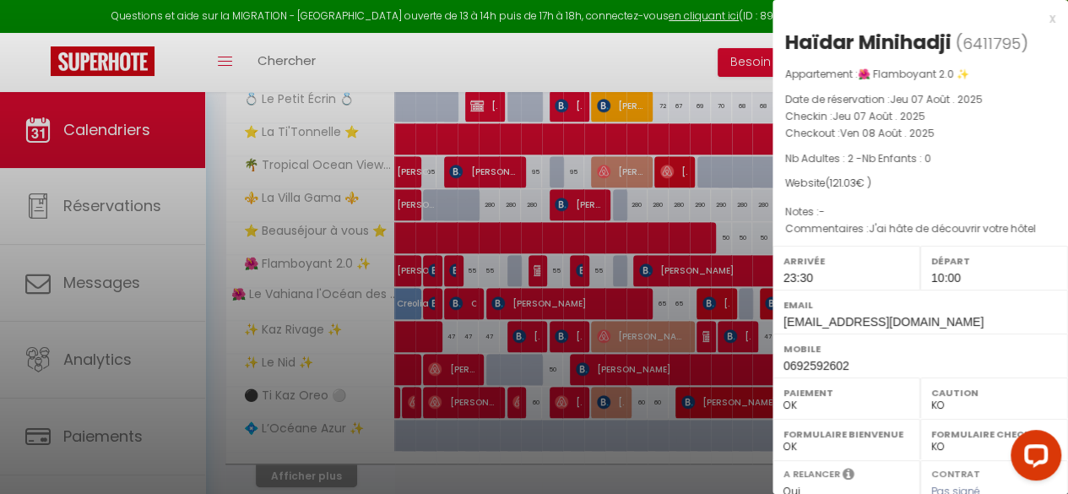
click at [513, 280] on div at bounding box center [534, 247] width 1068 height 494
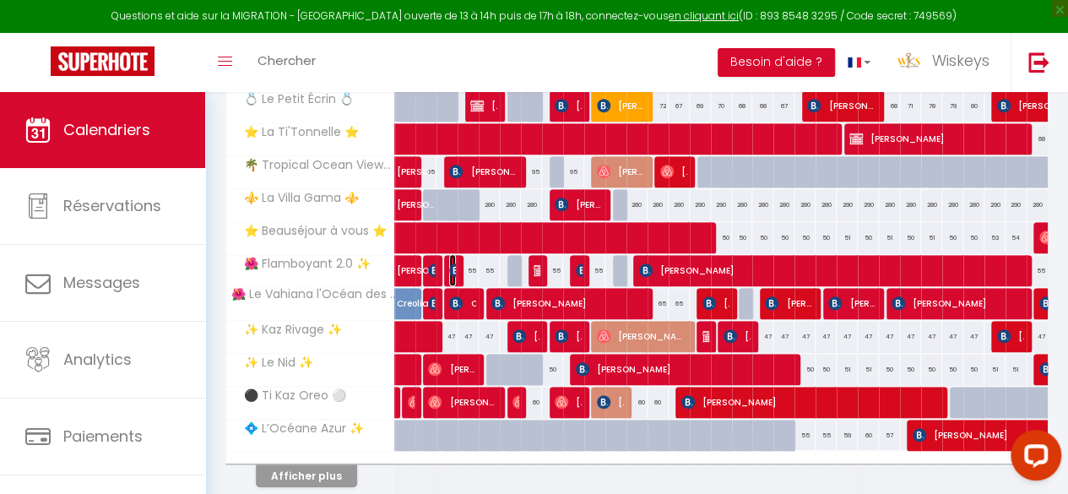
click at [451, 268] on img at bounding box center [456, 270] width 14 height 14
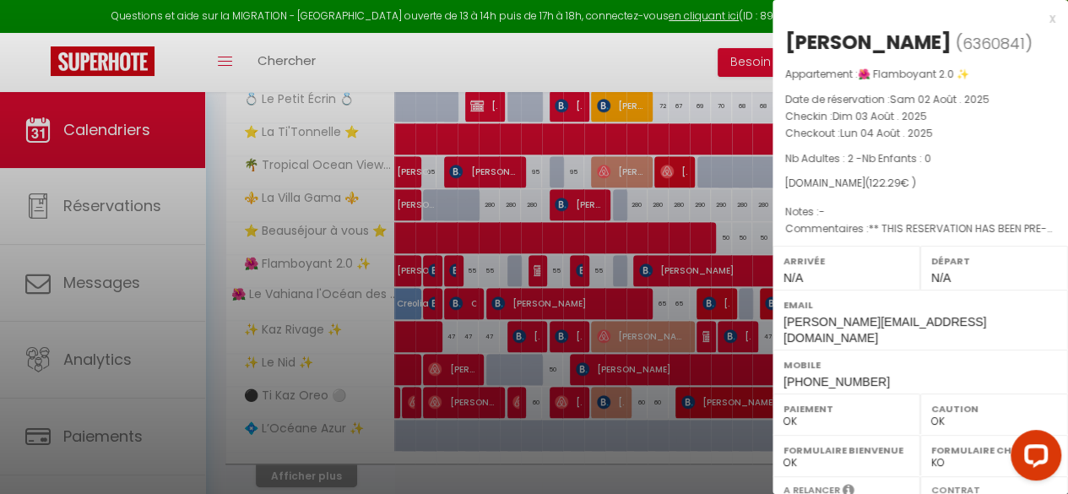
click at [473, 292] on div at bounding box center [534, 247] width 1068 height 494
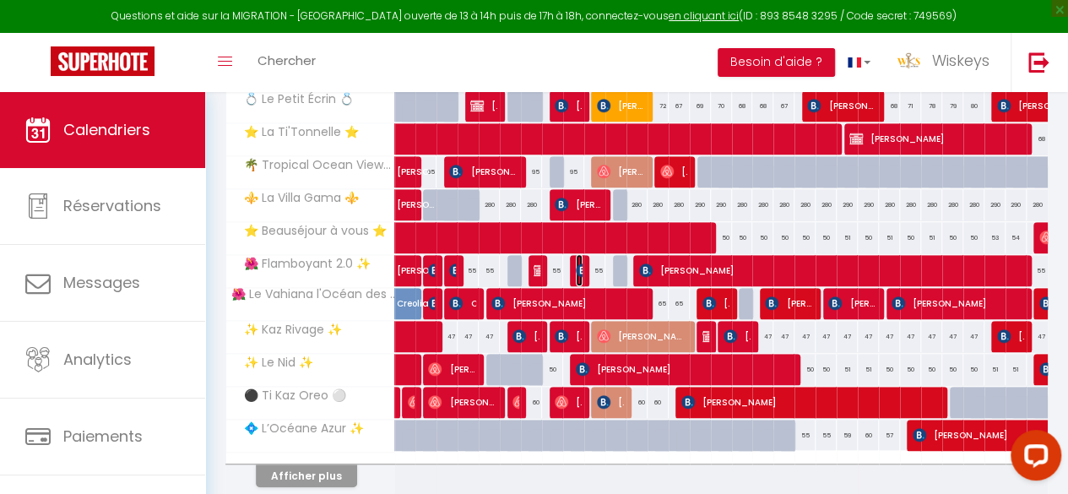
click at [576, 271] on img at bounding box center [583, 270] width 14 height 14
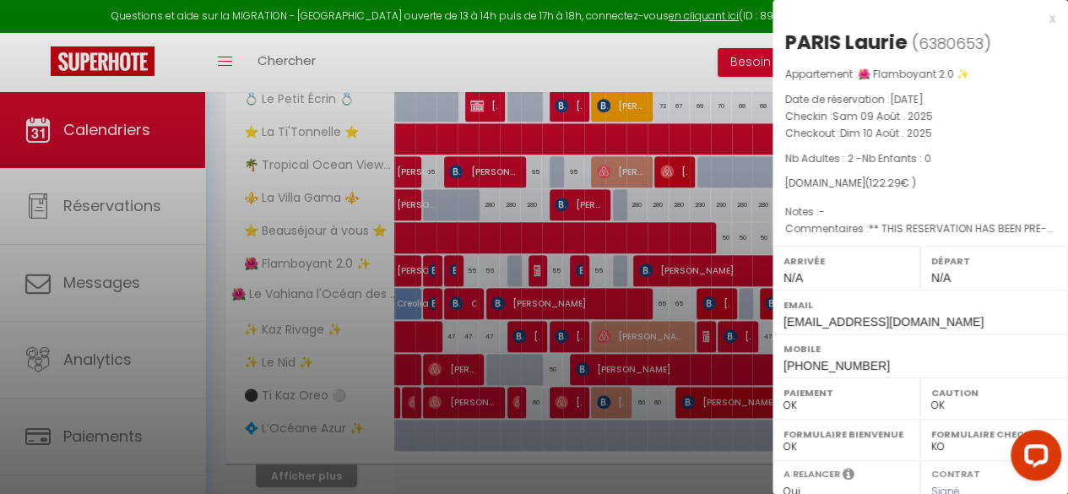
click at [562, 274] on div at bounding box center [534, 247] width 1068 height 494
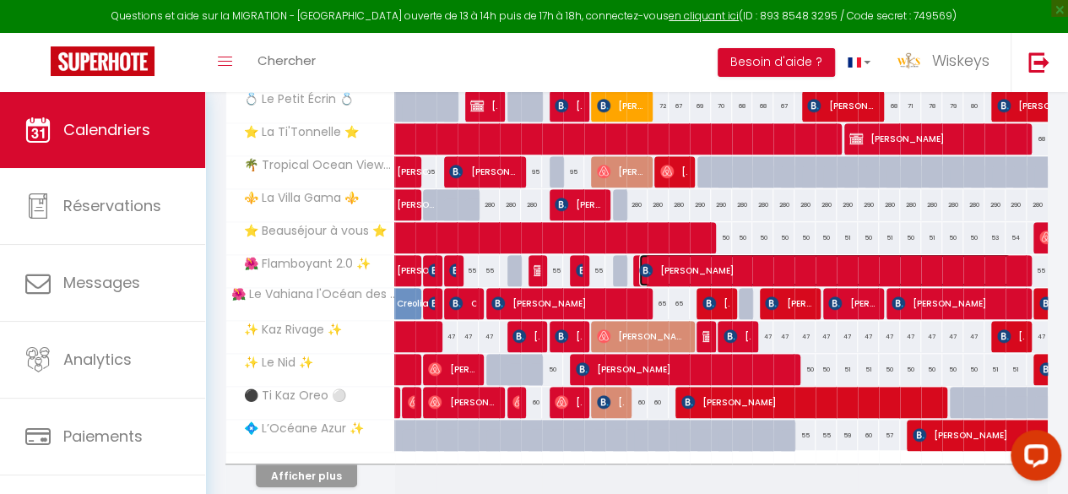
click at [721, 262] on span "[PERSON_NAME]" at bounding box center [824, 270] width 371 height 32
select select "KO"
select select "13542"
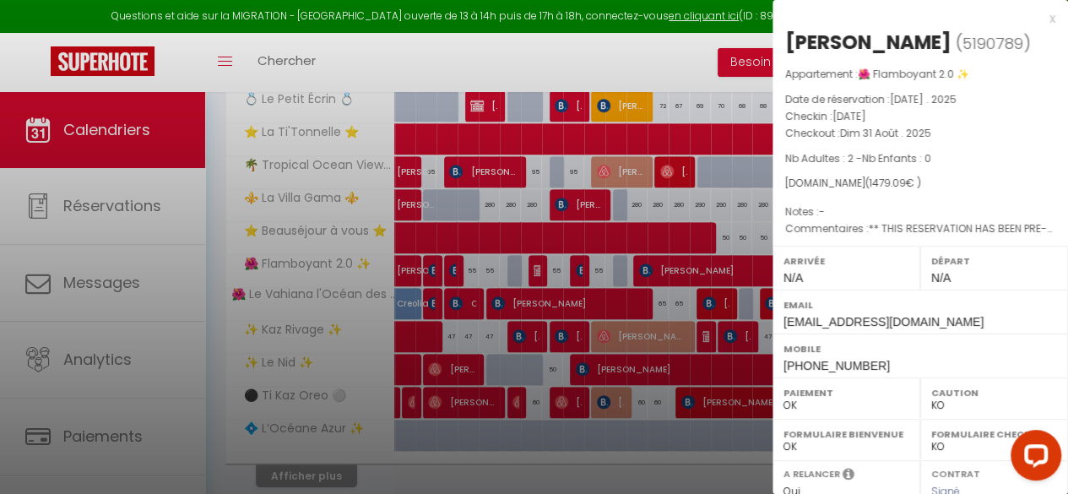
click at [656, 282] on div at bounding box center [534, 247] width 1068 height 494
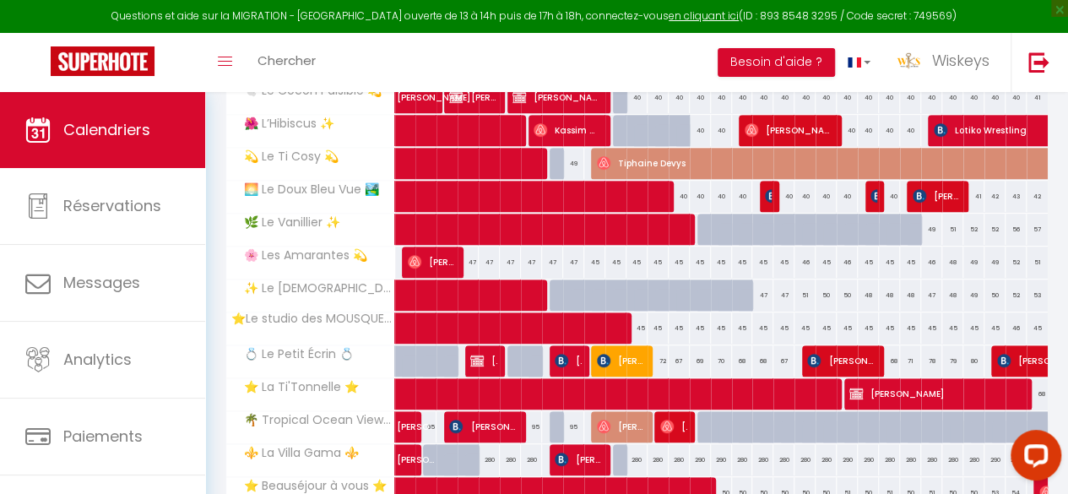
scroll to position [581, 0]
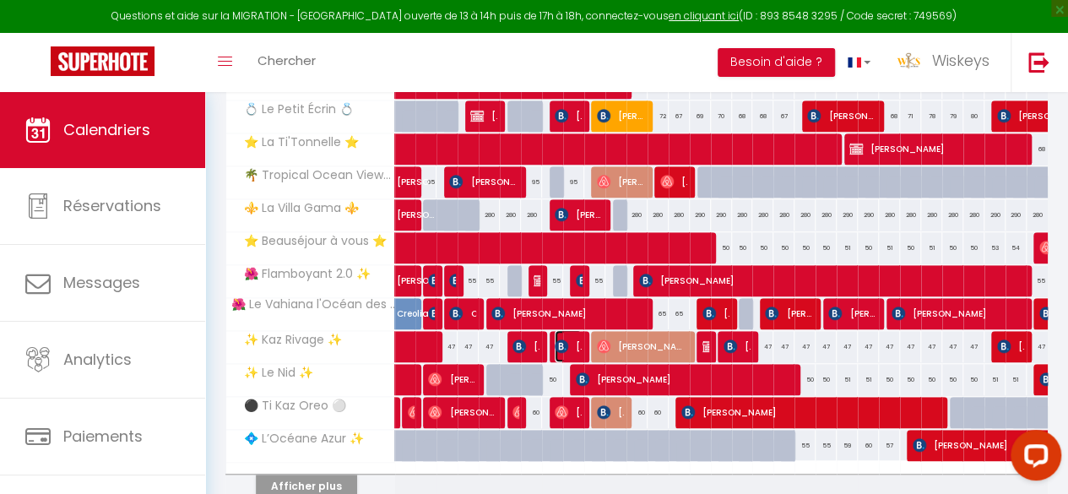
click at [558, 339] on img at bounding box center [561, 346] width 14 height 14
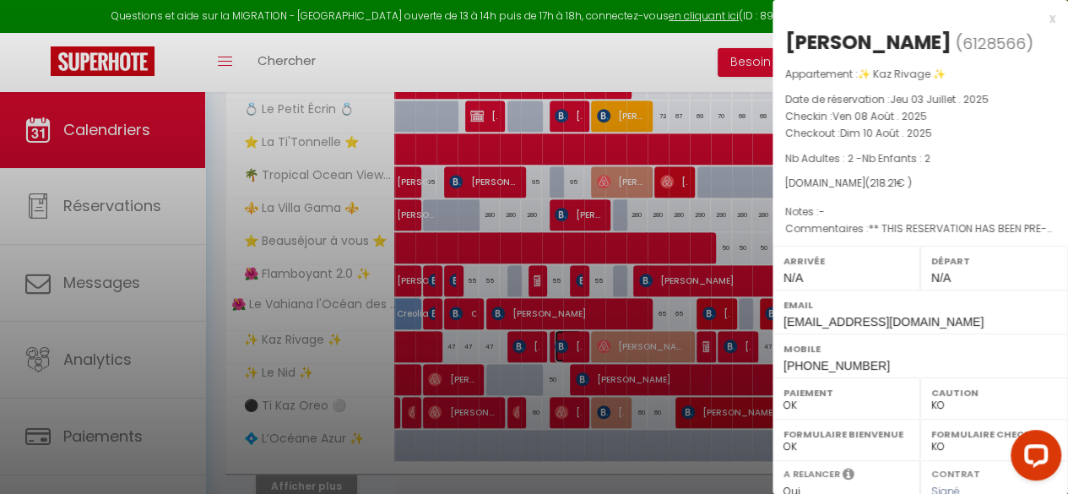
select select "OK"
select select "26041"
select select "35951"
click at [468, 345] on div at bounding box center [534, 247] width 1068 height 494
click at [516, 344] on div at bounding box center [534, 247] width 1068 height 494
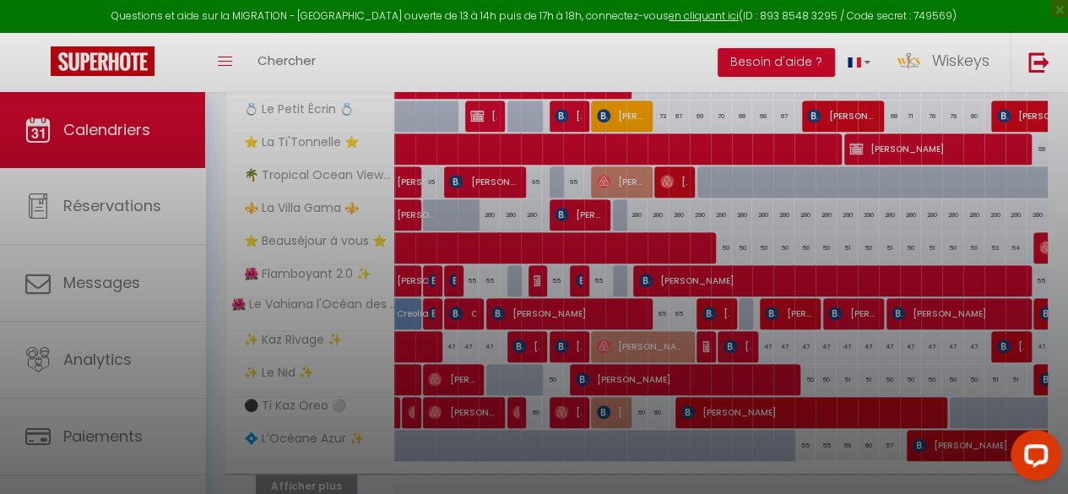
click at [516, 344] on div at bounding box center [534, 247] width 1068 height 494
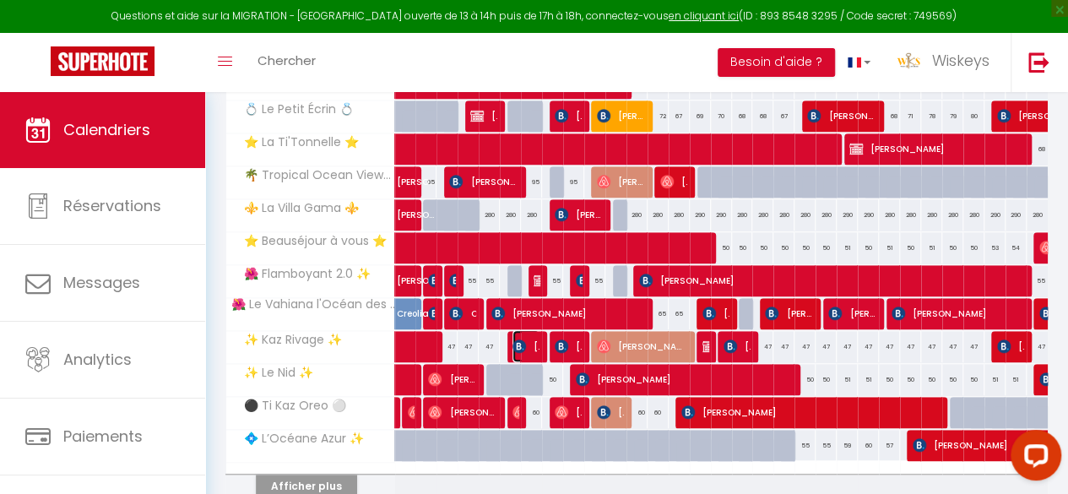
click at [520, 339] on img at bounding box center [519, 346] width 14 height 14
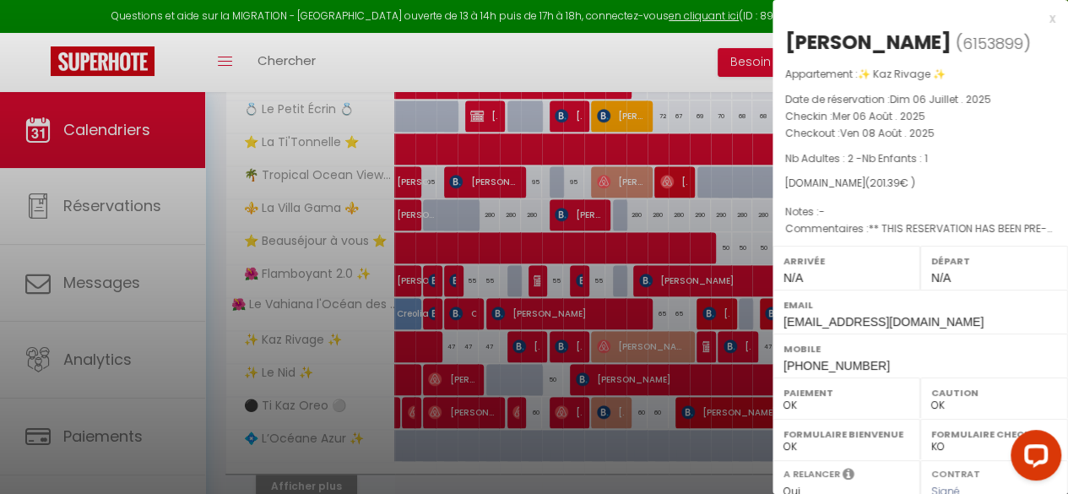
click at [631, 376] on div at bounding box center [534, 247] width 1068 height 494
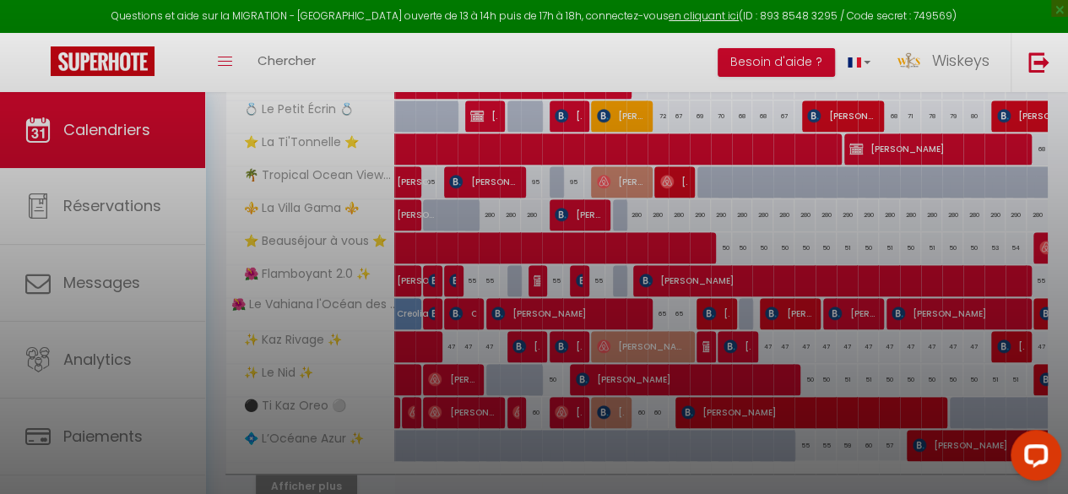
click at [555, 481] on div at bounding box center [534, 247] width 1068 height 494
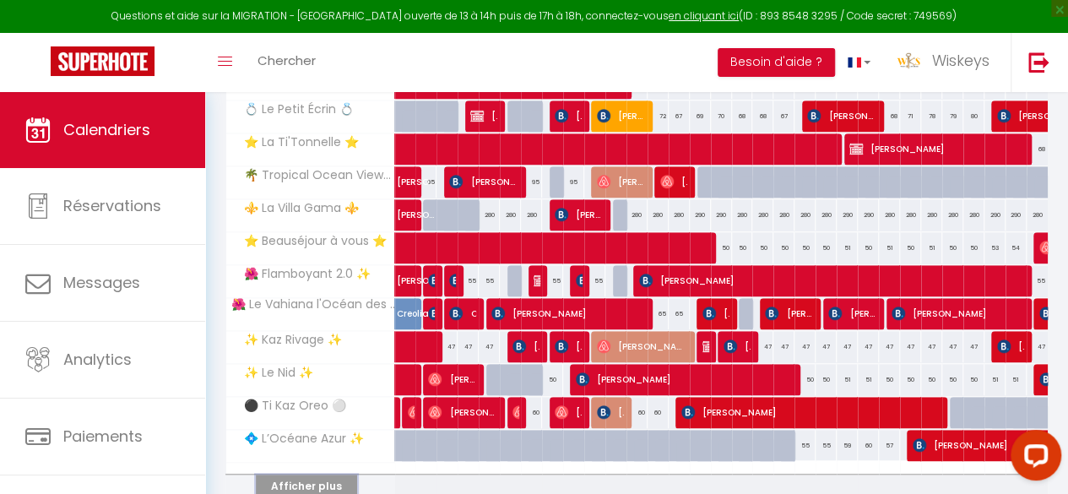
click at [343, 482] on button "Afficher plus" at bounding box center [306, 485] width 101 height 23
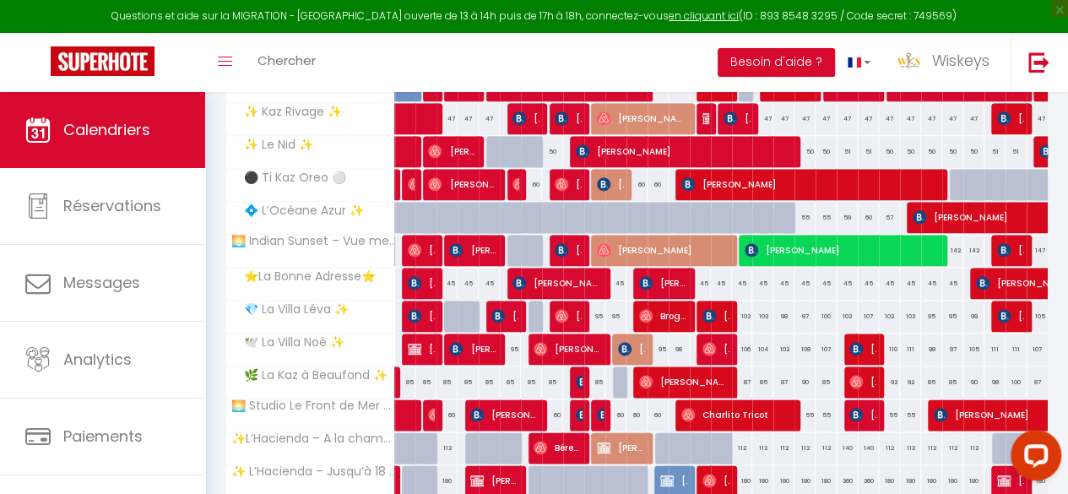
scroll to position [802, 0]
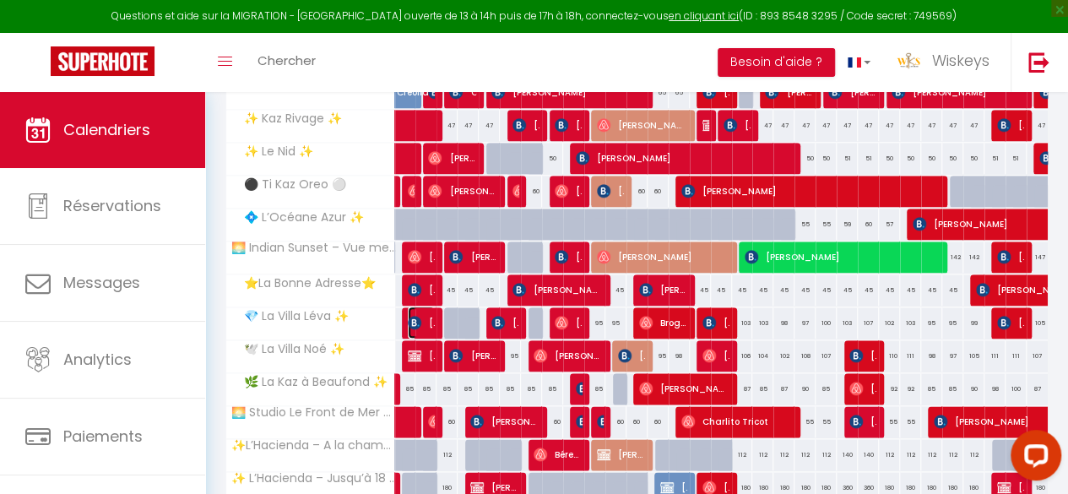
click at [417, 318] on img at bounding box center [415, 323] width 14 height 14
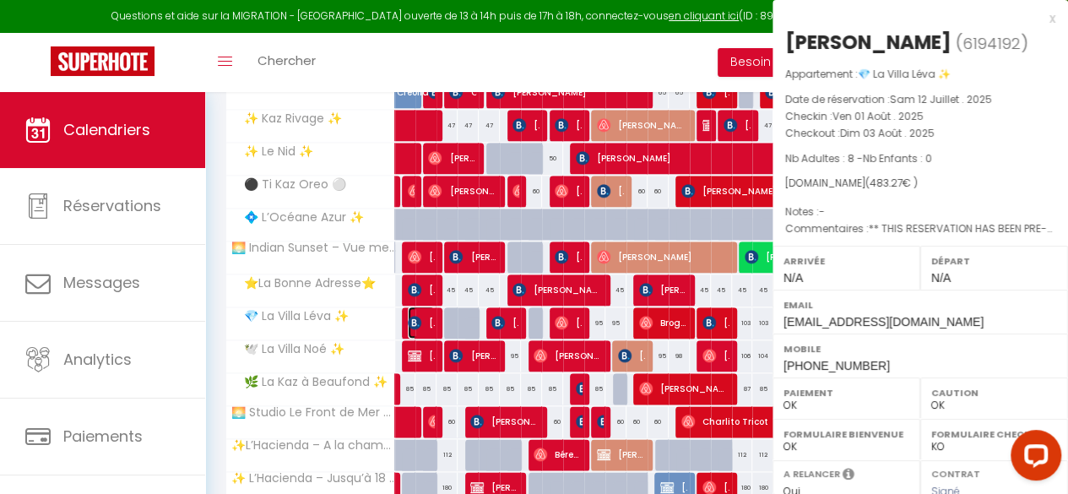
select select "34577"
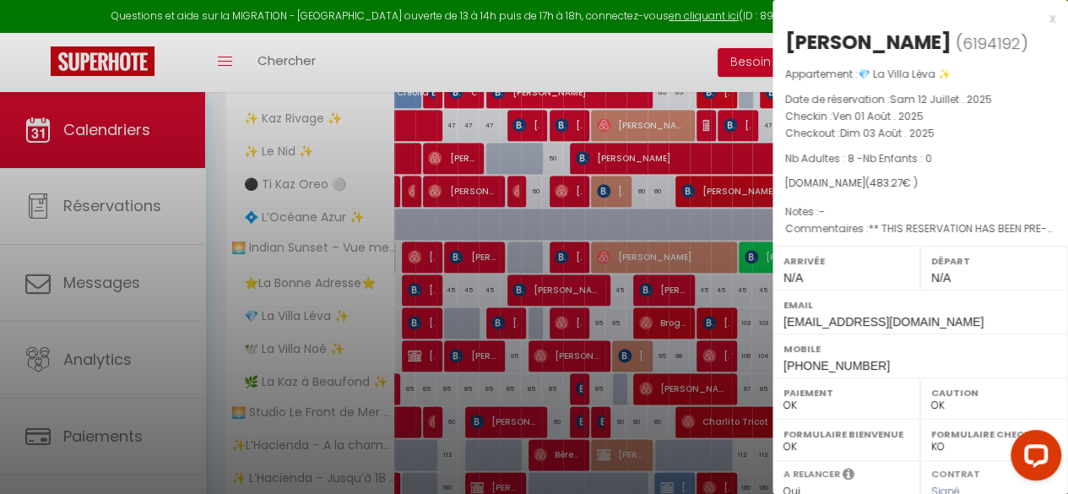
click at [497, 320] on div at bounding box center [534, 247] width 1068 height 494
click at [496, 318] on div at bounding box center [534, 247] width 1068 height 494
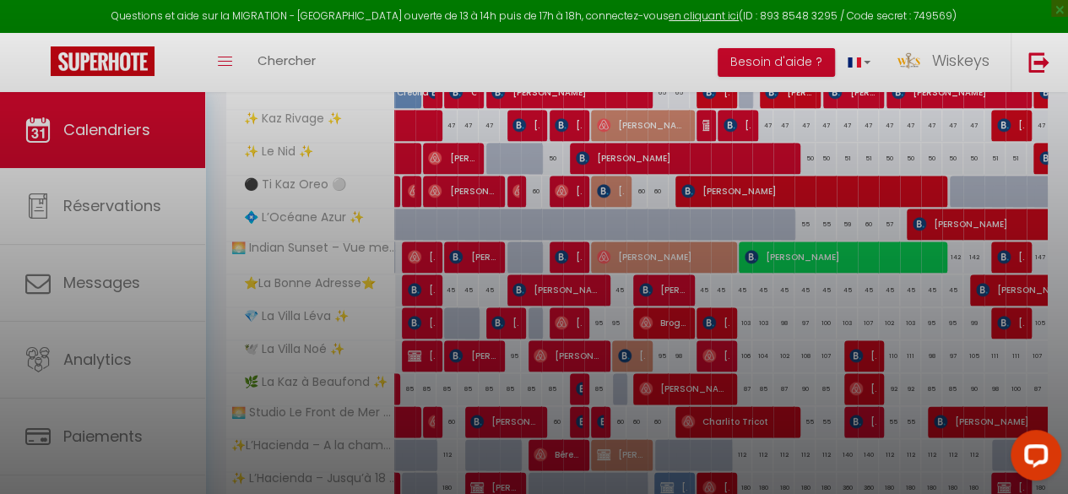
click at [505, 375] on div at bounding box center [534, 247] width 1068 height 494
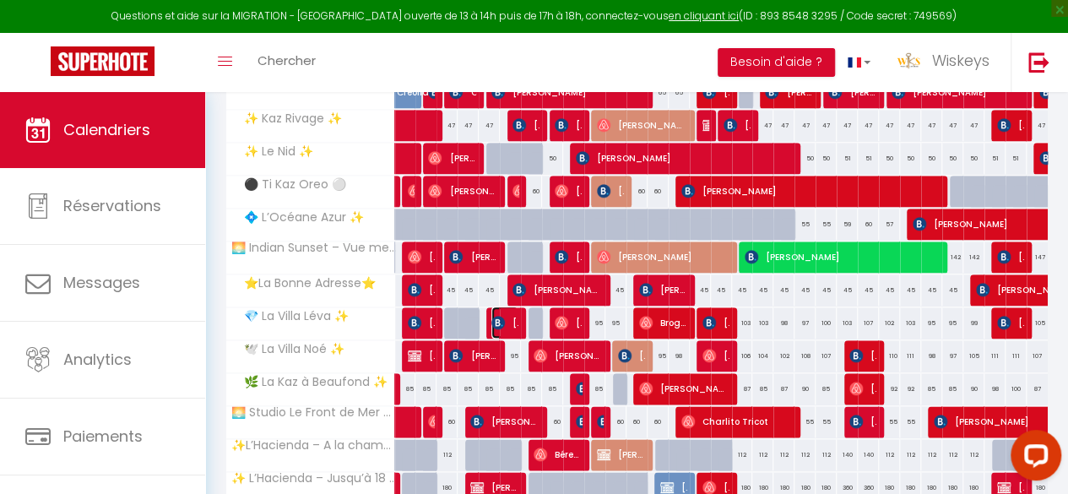
click at [504, 325] on span "[PERSON_NAME]" at bounding box center [504, 322] width 27 height 32
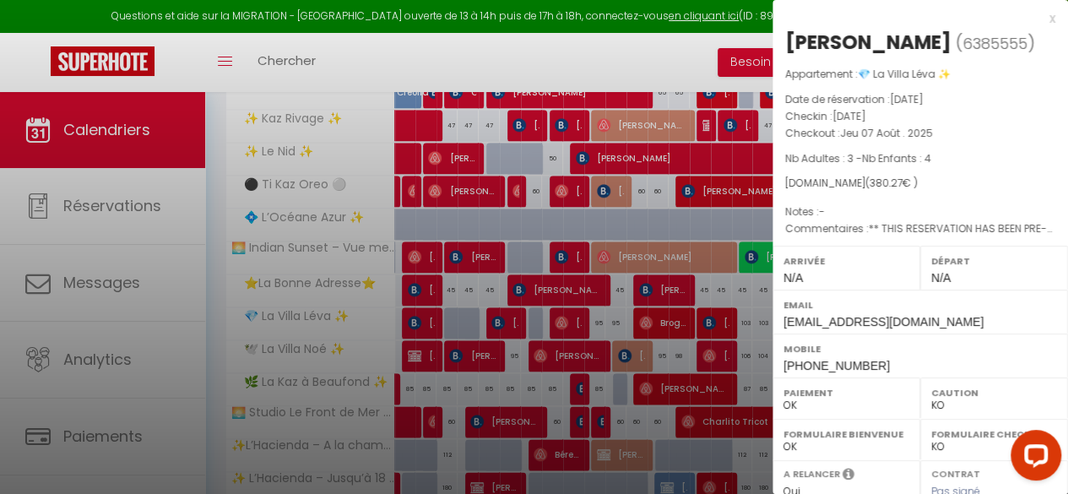
click at [505, 362] on div at bounding box center [534, 247] width 1068 height 494
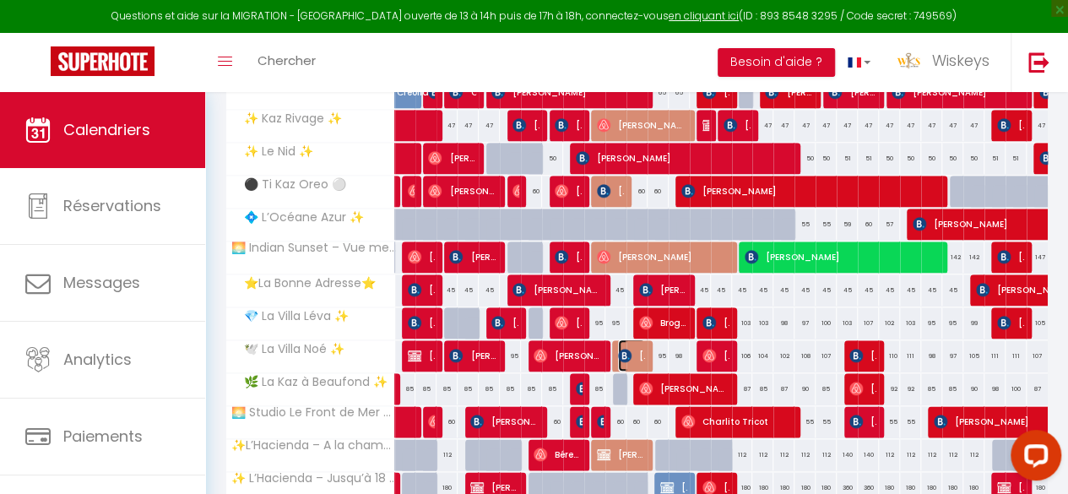
click at [635, 354] on span "[PERSON_NAME]" at bounding box center [631, 355] width 27 height 32
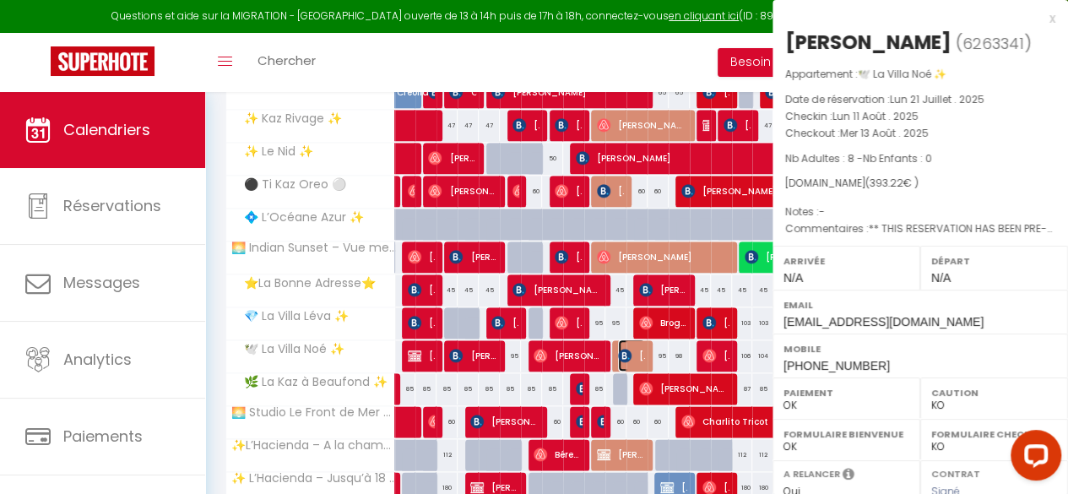
select select "OK"
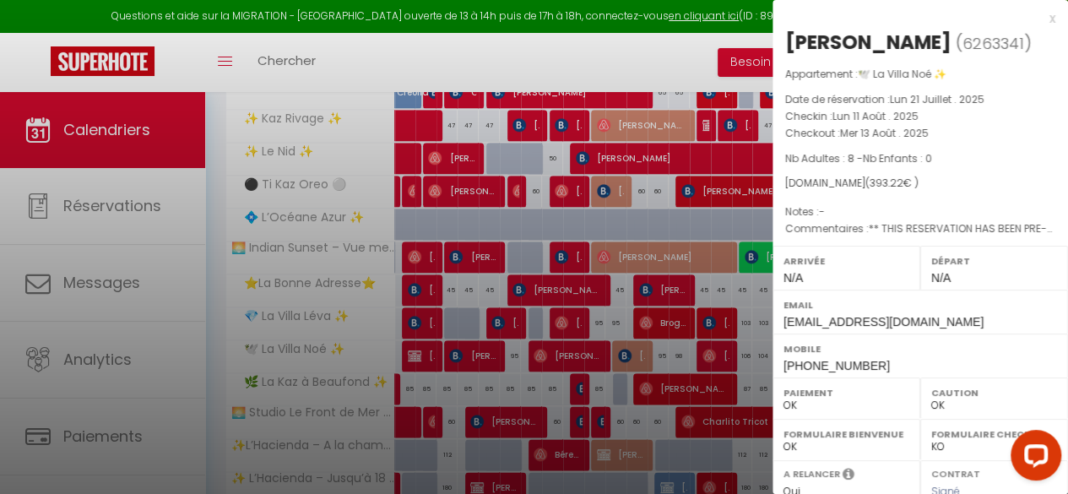
click at [579, 406] on div at bounding box center [534, 247] width 1068 height 494
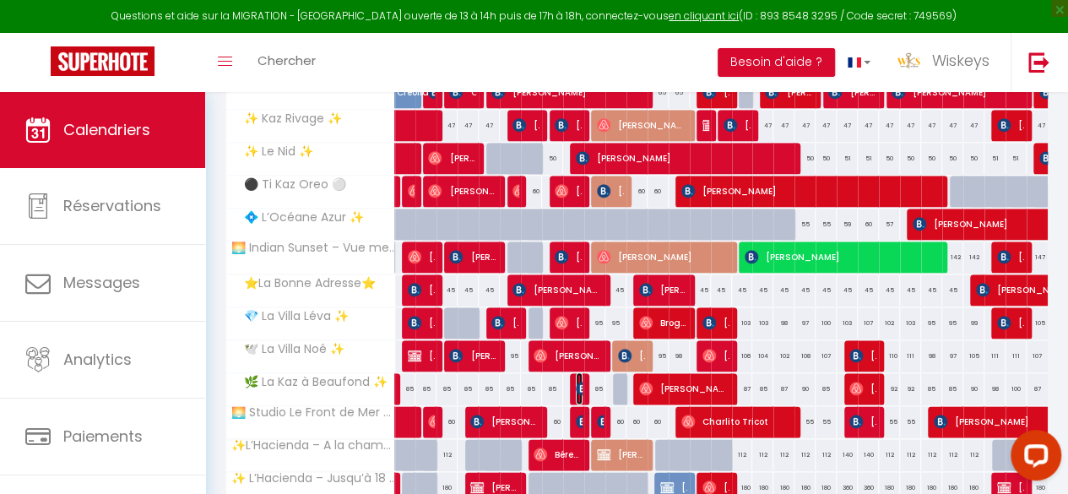
click at [576, 387] on span "[PERSON_NAME]" at bounding box center [579, 388] width 7 height 32
select select "42267"
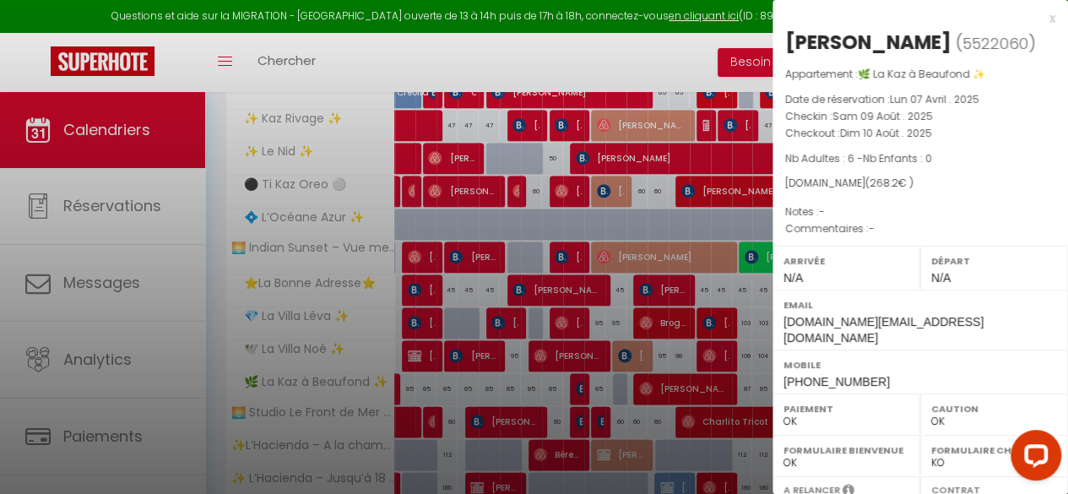
click at [550, 387] on div at bounding box center [534, 247] width 1068 height 494
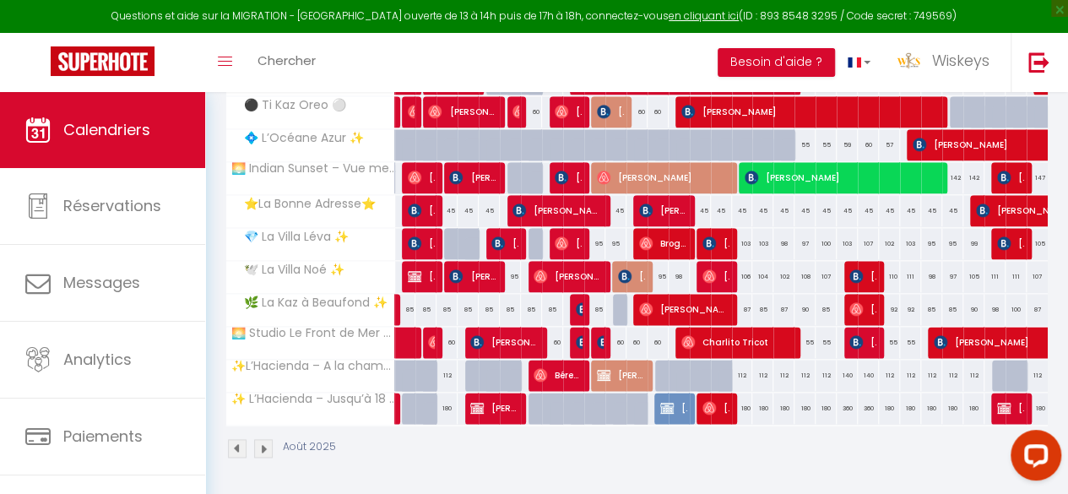
scroll to position [886, 0]
